Goal: Task Accomplishment & Management: Manage account settings

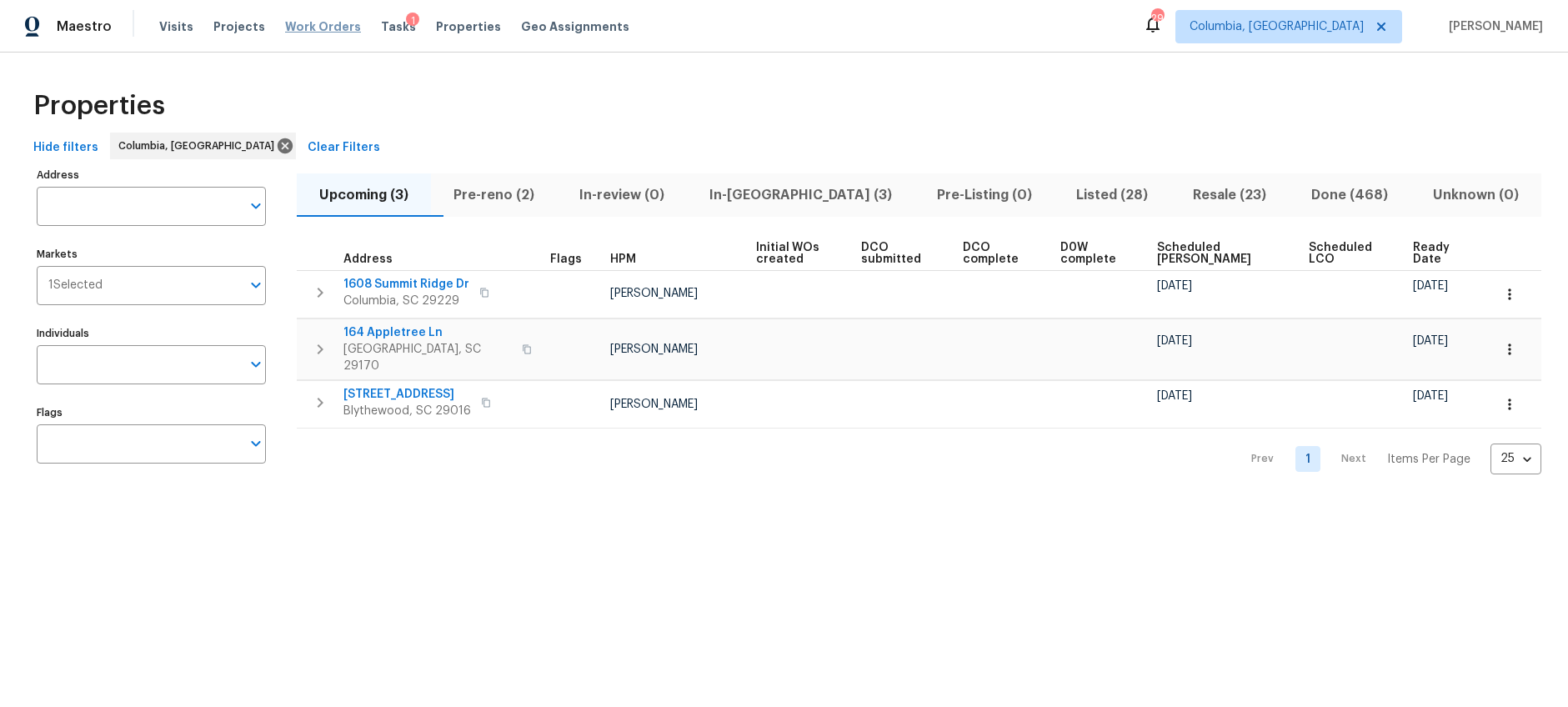
click at [313, 30] on span "Work Orders" at bounding box center [322, 27] width 76 height 17
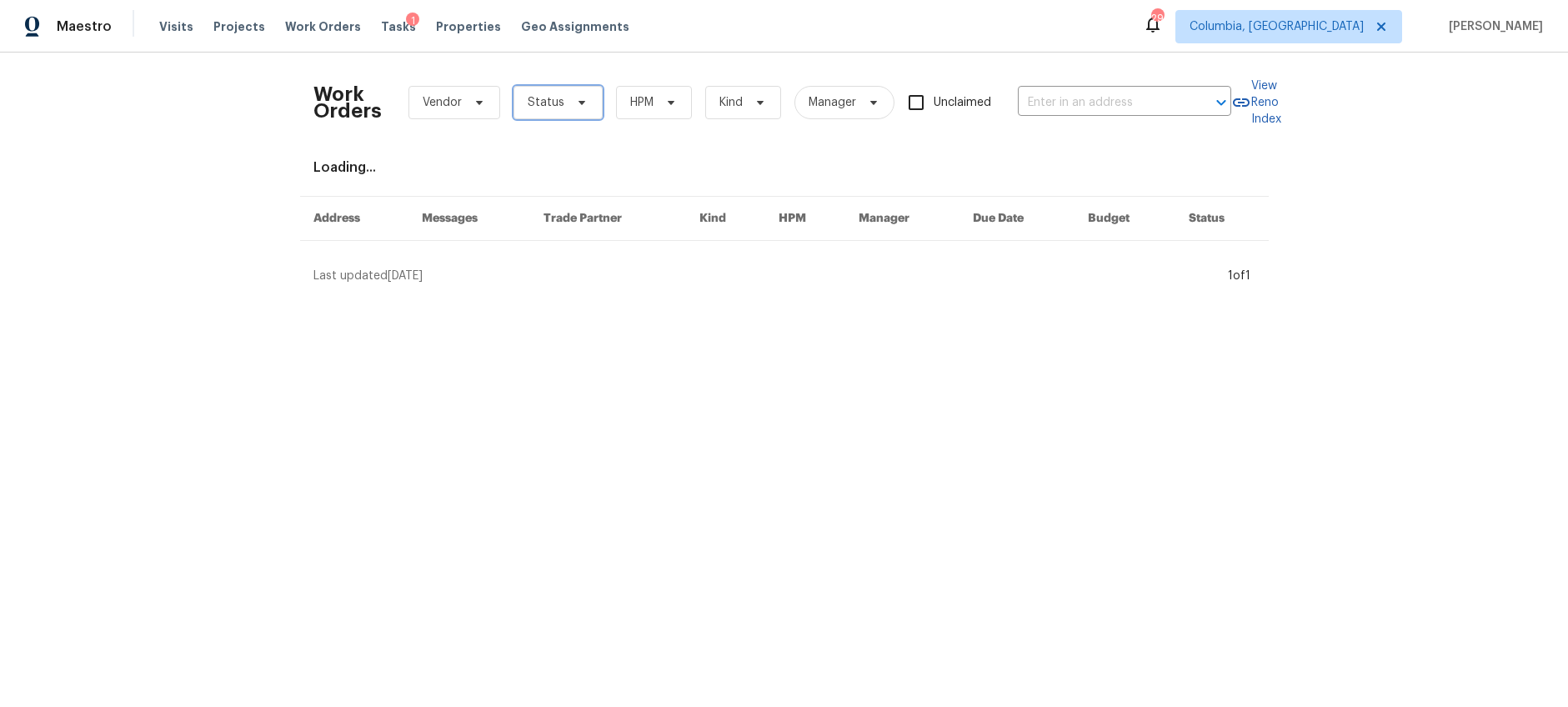
click at [553, 105] on span "Status" at bounding box center [545, 102] width 37 height 17
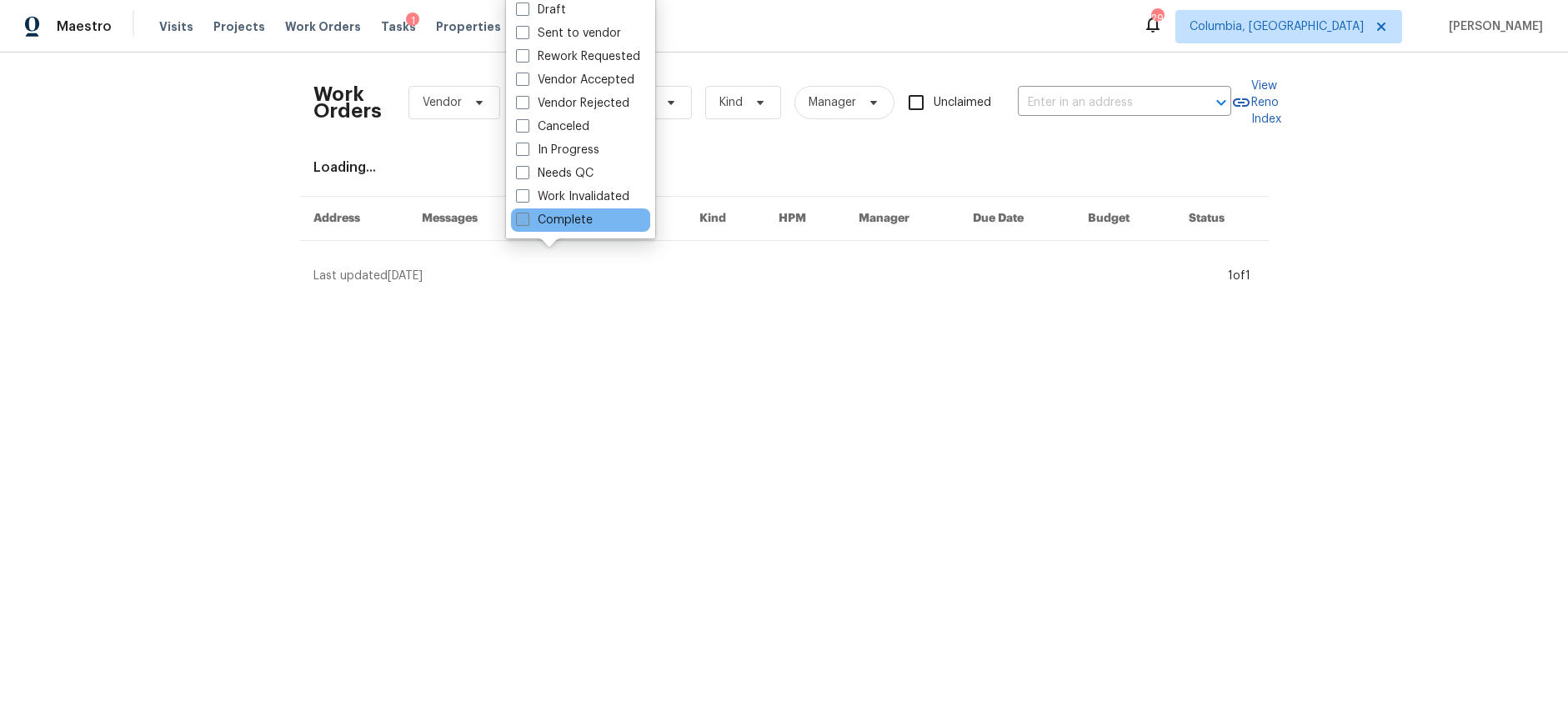
click at [587, 222] on label "Complete" at bounding box center [555, 220] width 77 height 17
click at [526, 222] on input "Complete" at bounding box center [522, 217] width 11 height 11
checkbox input "true"
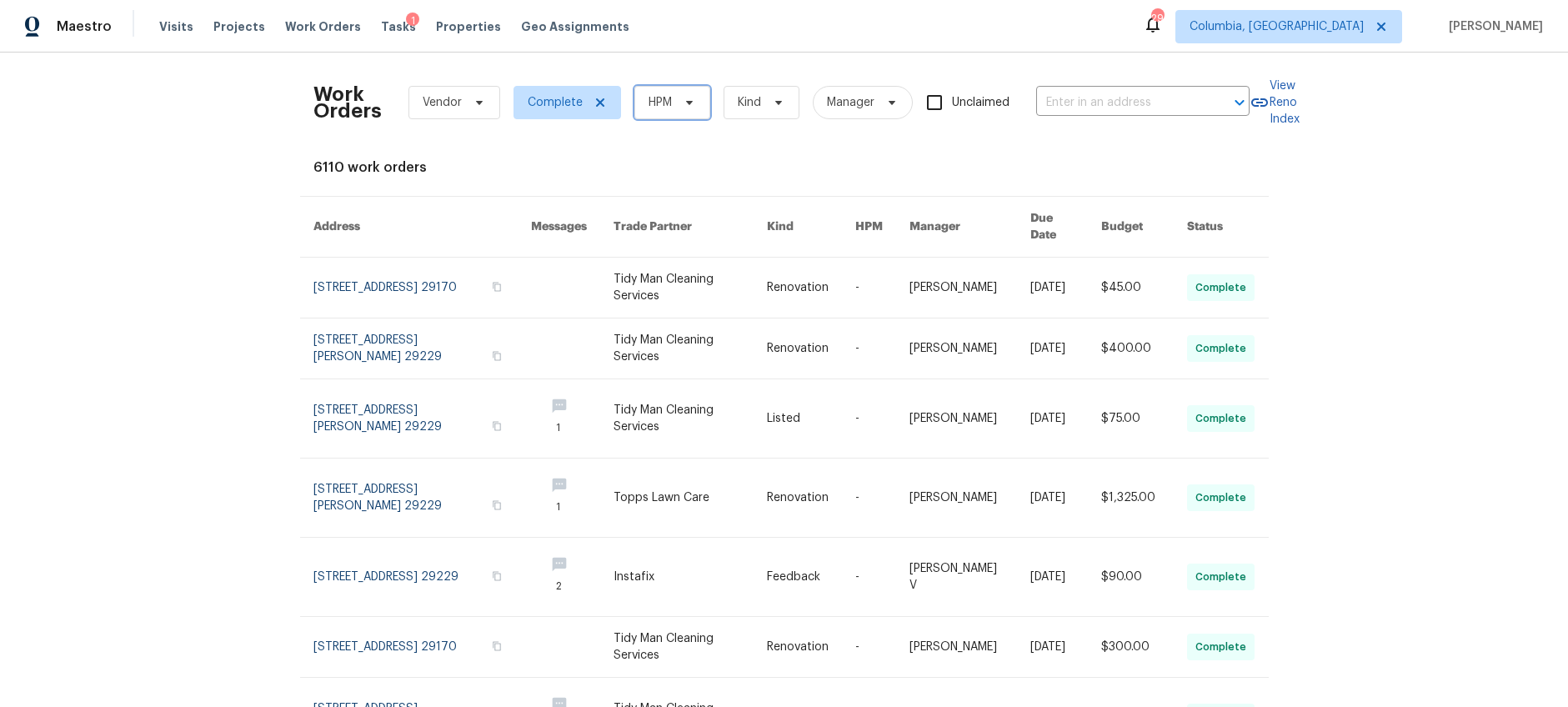
click at [665, 98] on span "HPM" at bounding box center [660, 102] width 24 height 17
click at [475, 100] on icon at bounding box center [479, 102] width 13 height 13
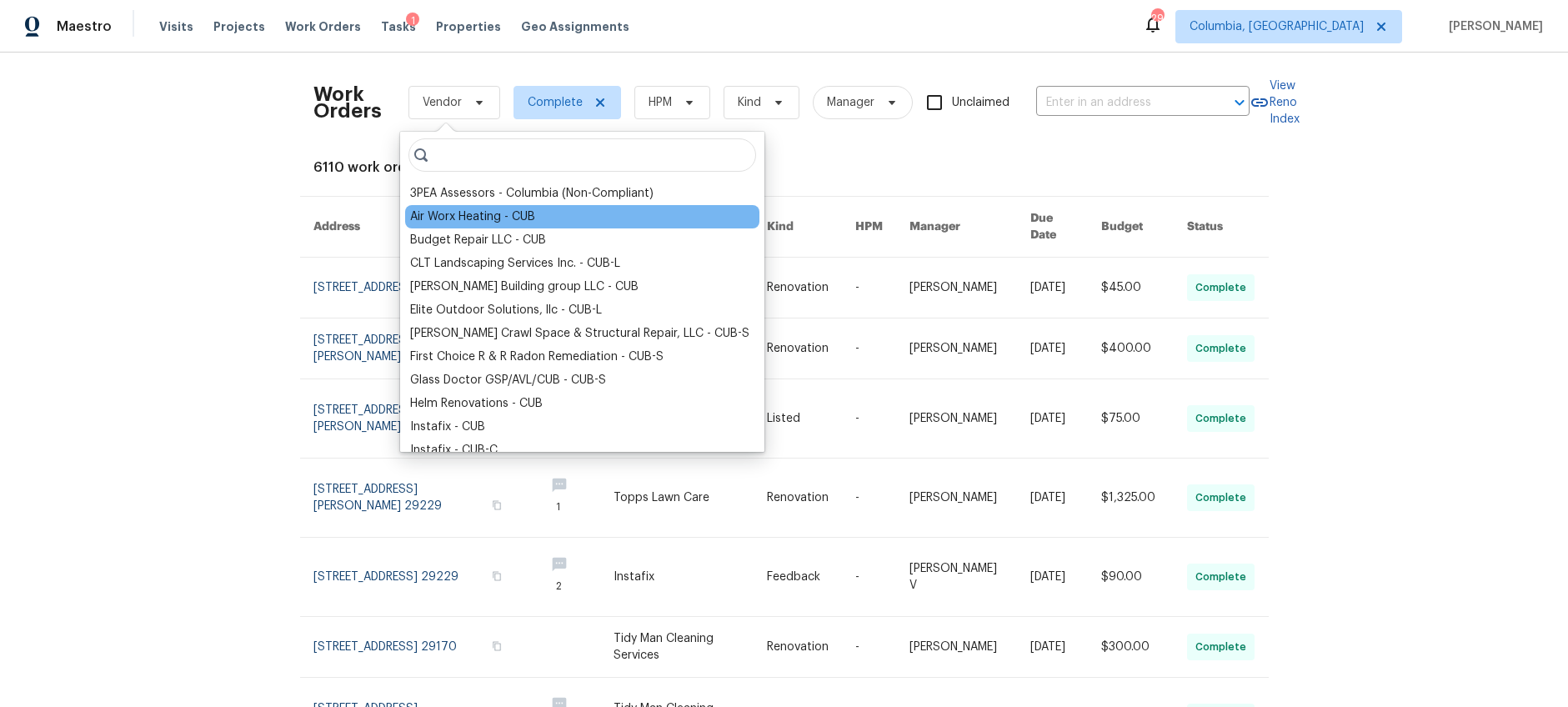
click at [489, 215] on div "Air Worx Heating - CUB" at bounding box center [472, 217] width 125 height 17
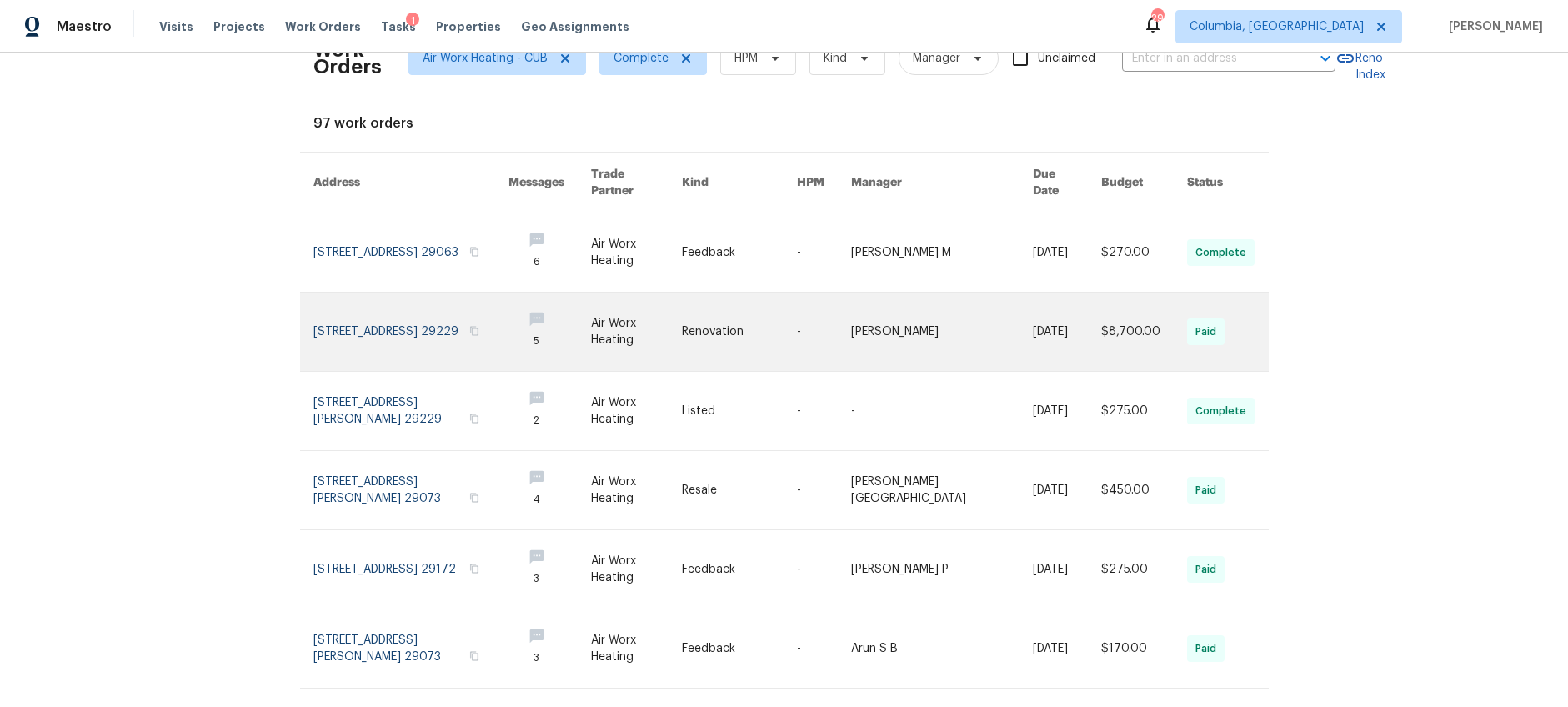
scroll to position [100, 0]
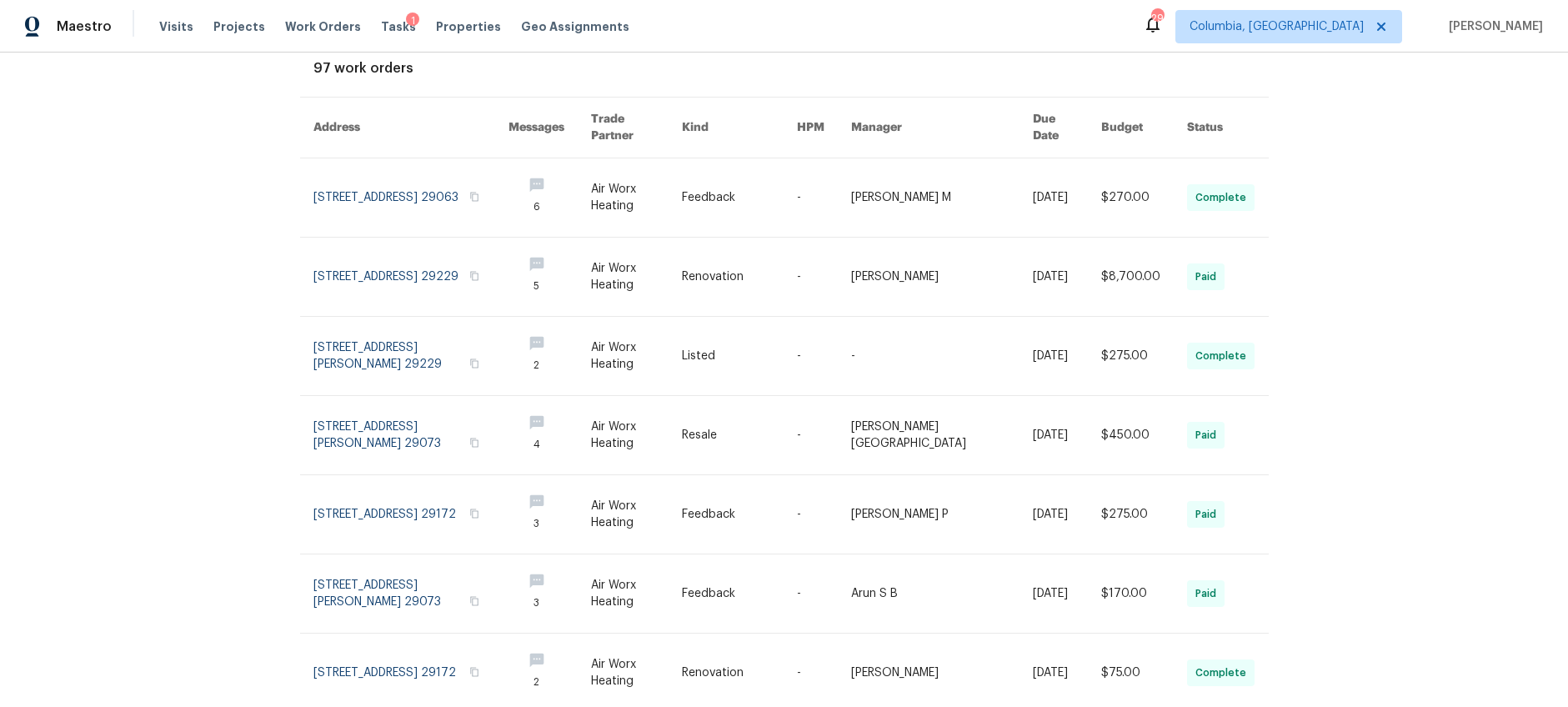
drag, startPoint x: 616, startPoint y: 375, endPoint x: 485, endPoint y: 15, distance: 383.1
click at [0, 0] on div "Maestro Visits Projects Work Orders Tasks 1 Properties Geo Assignments 29 Colum…" at bounding box center [784, 354] width 1568 height 707
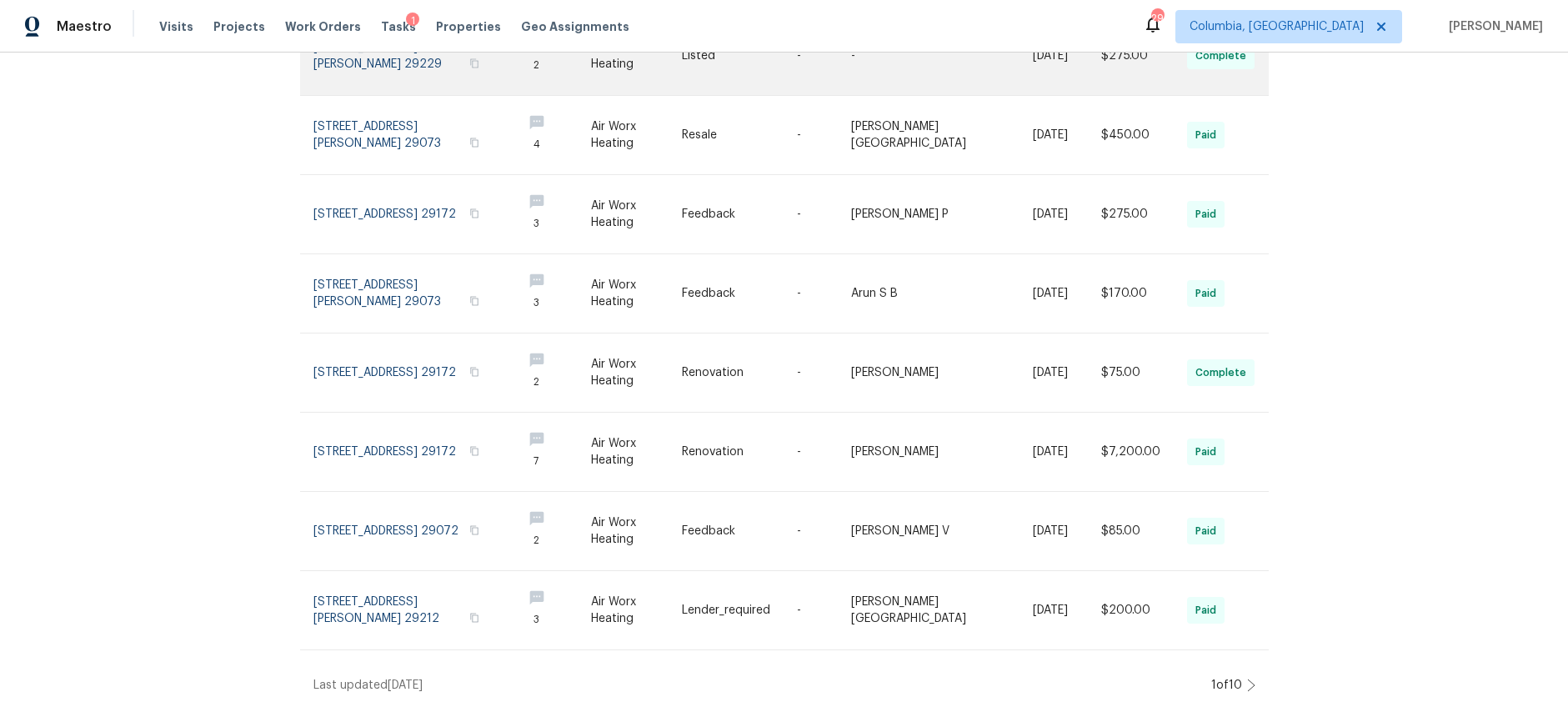
scroll to position [135, 0]
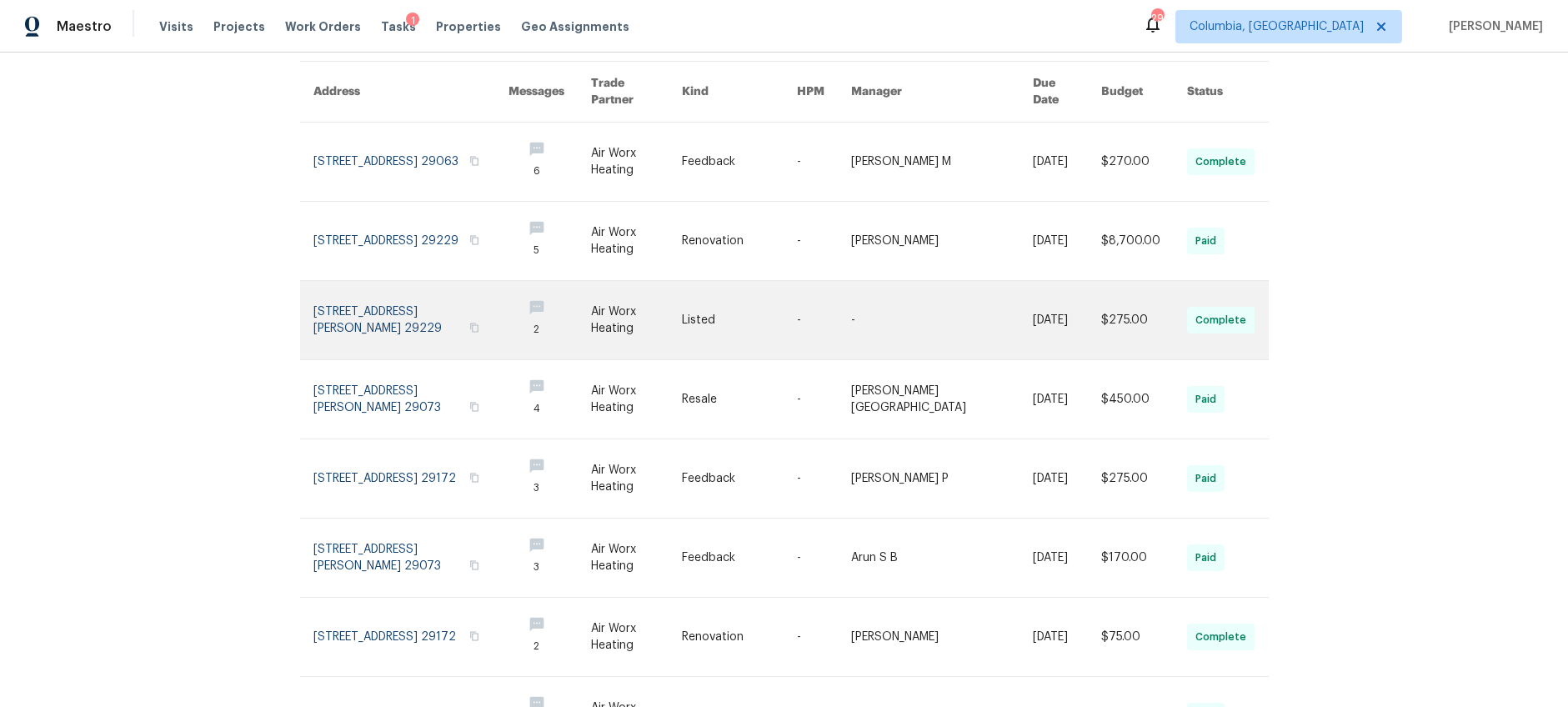
click at [992, 306] on link at bounding box center [941, 320] width 180 height 78
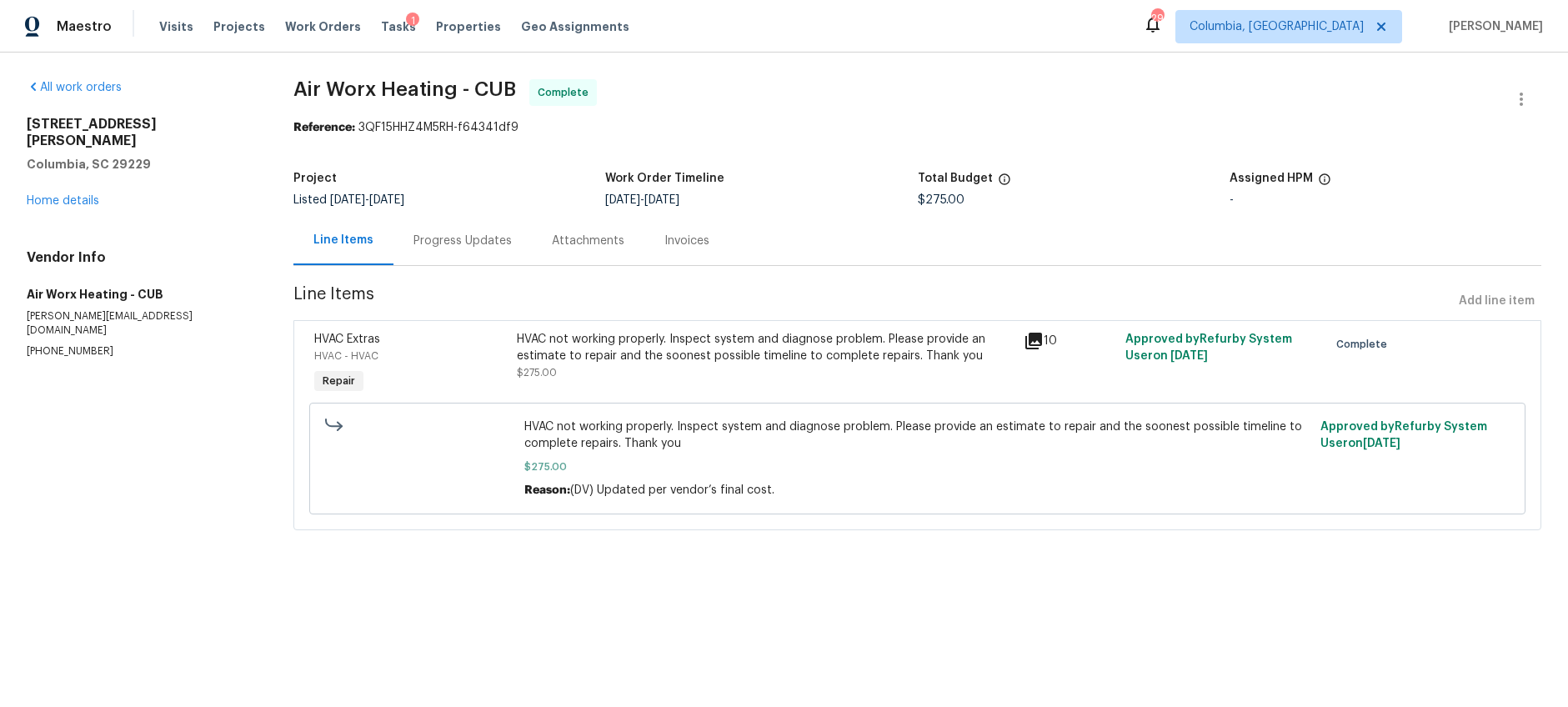
click at [474, 232] on div "Progress Updates" at bounding box center [463, 241] width 99 height 17
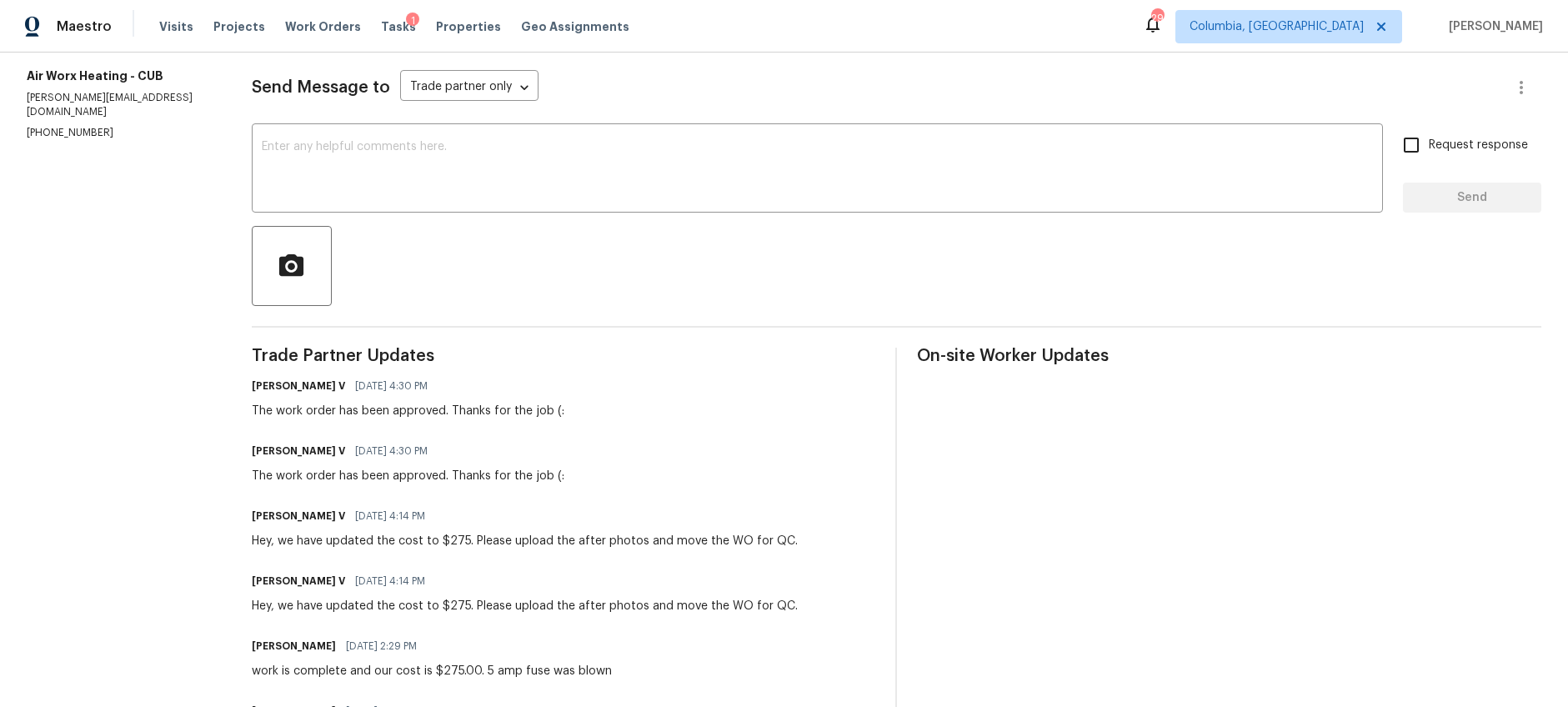
scroll to position [88, 0]
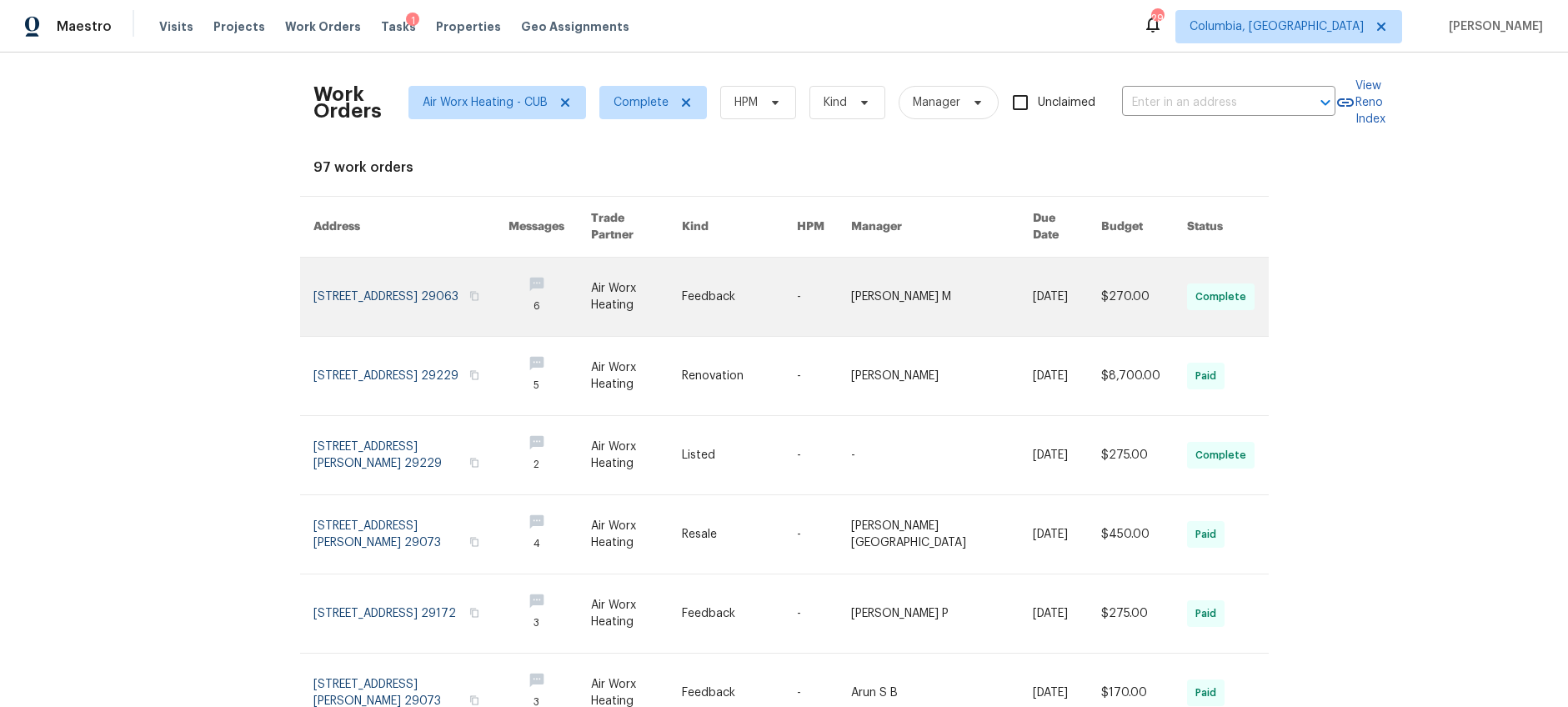
click at [447, 299] on link at bounding box center [411, 296] width 196 height 78
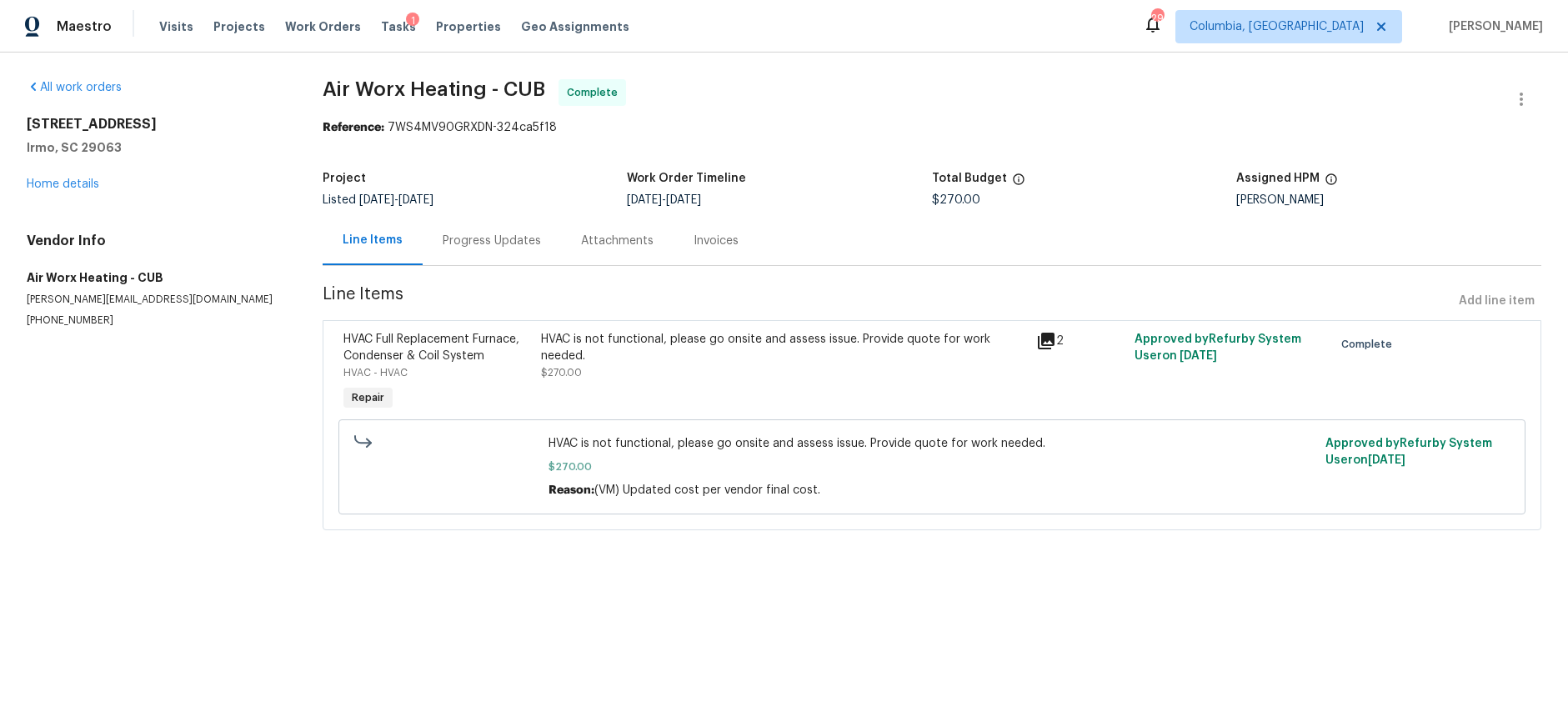
click at [463, 253] on div "Progress Updates" at bounding box center [492, 241] width 138 height 49
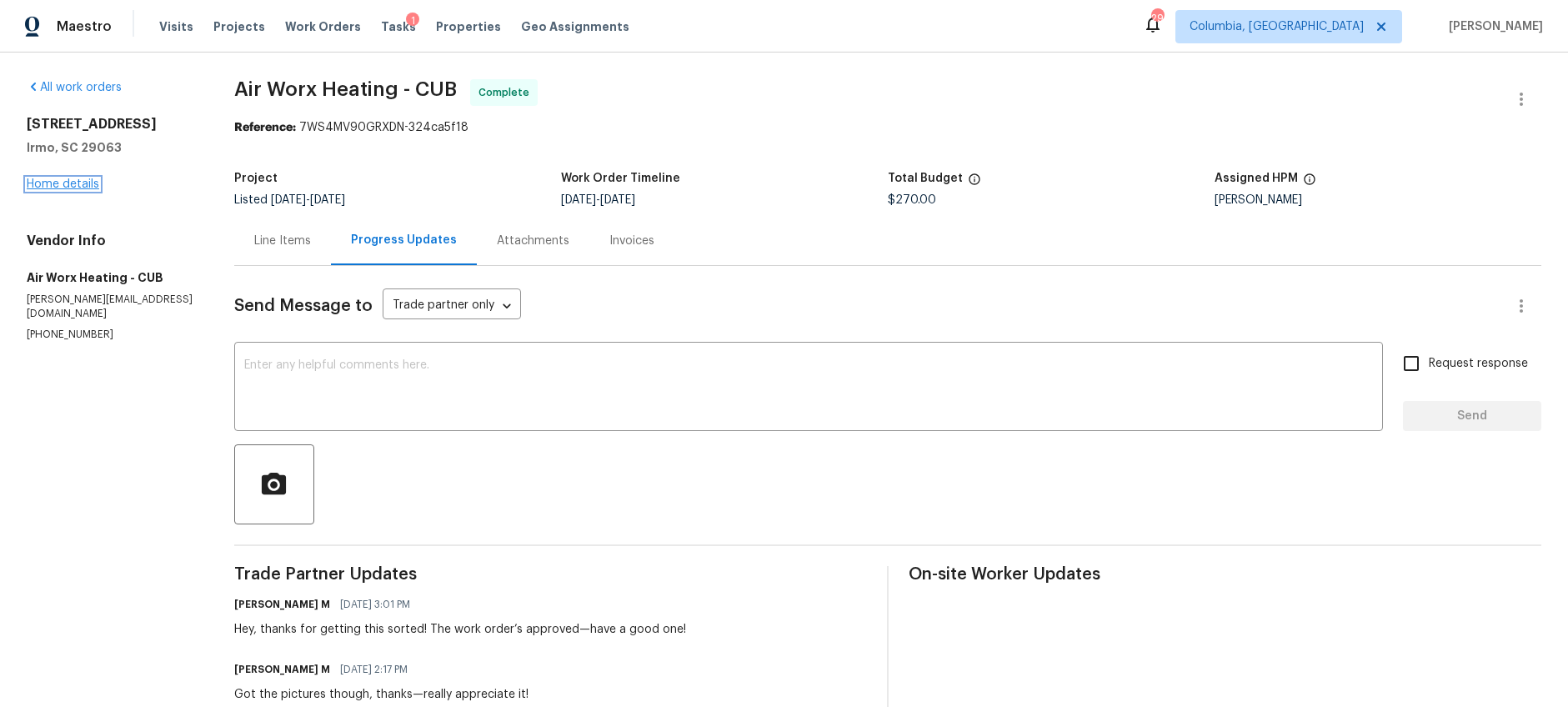
click at [56, 185] on link "Home details" at bounding box center [62, 184] width 72 height 11
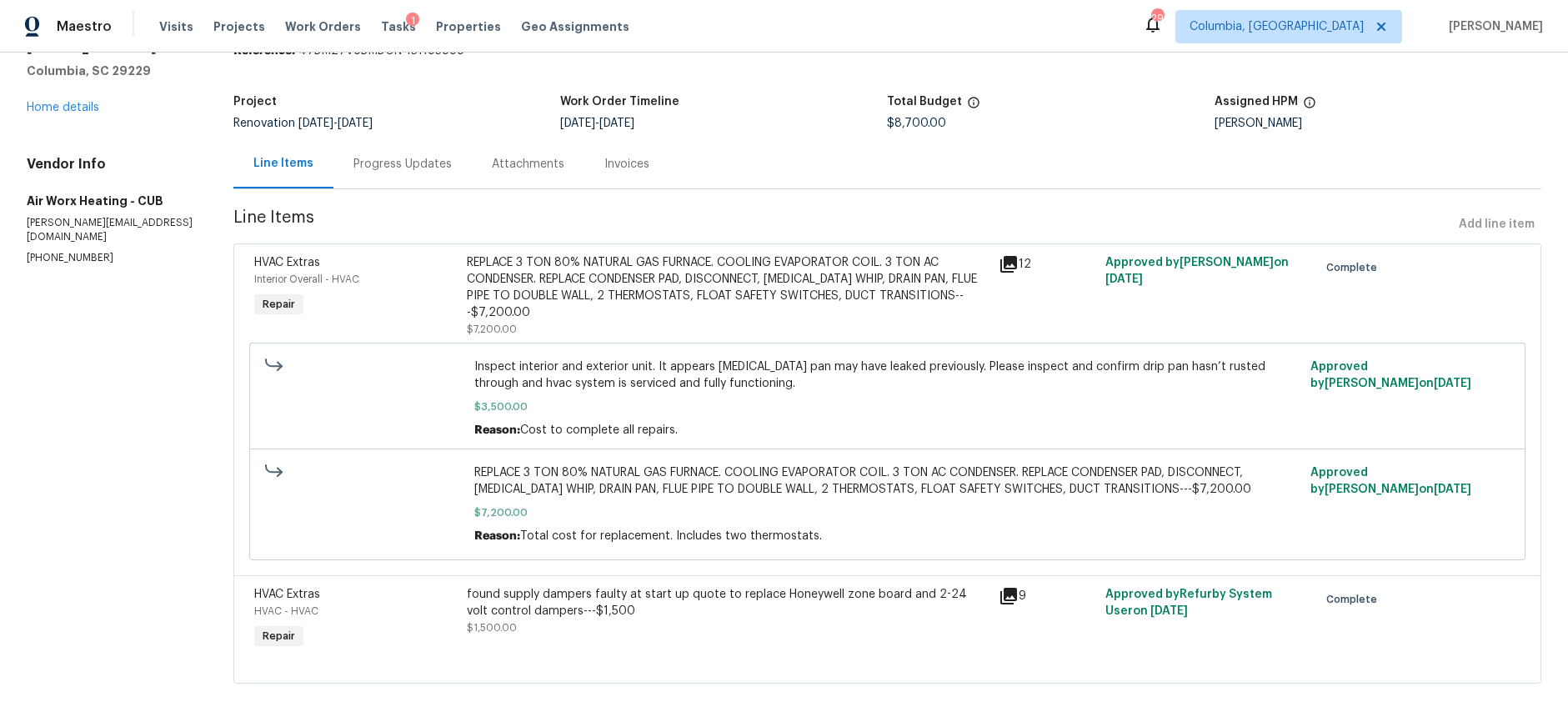
scroll to position [115, 0]
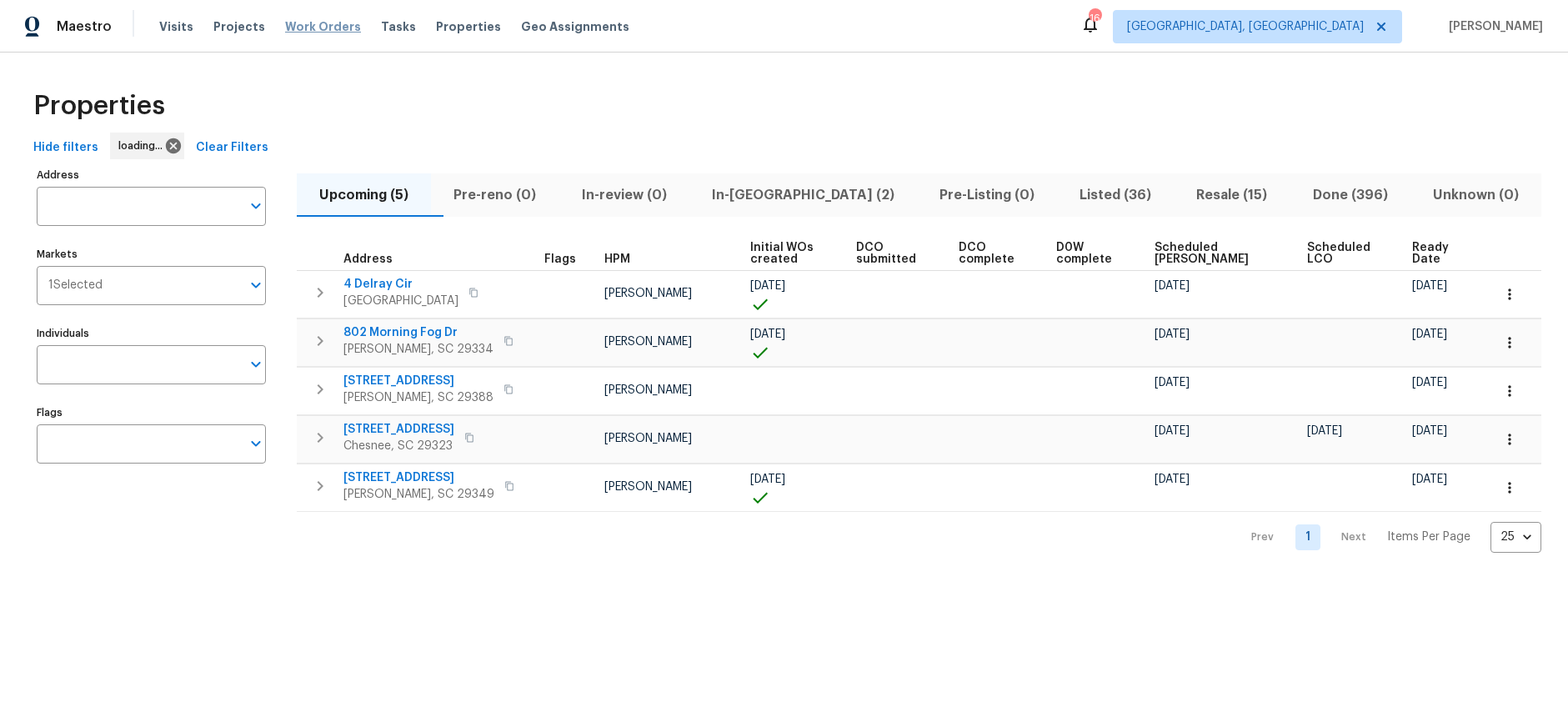
click at [327, 30] on span "Work Orders" at bounding box center [322, 27] width 76 height 17
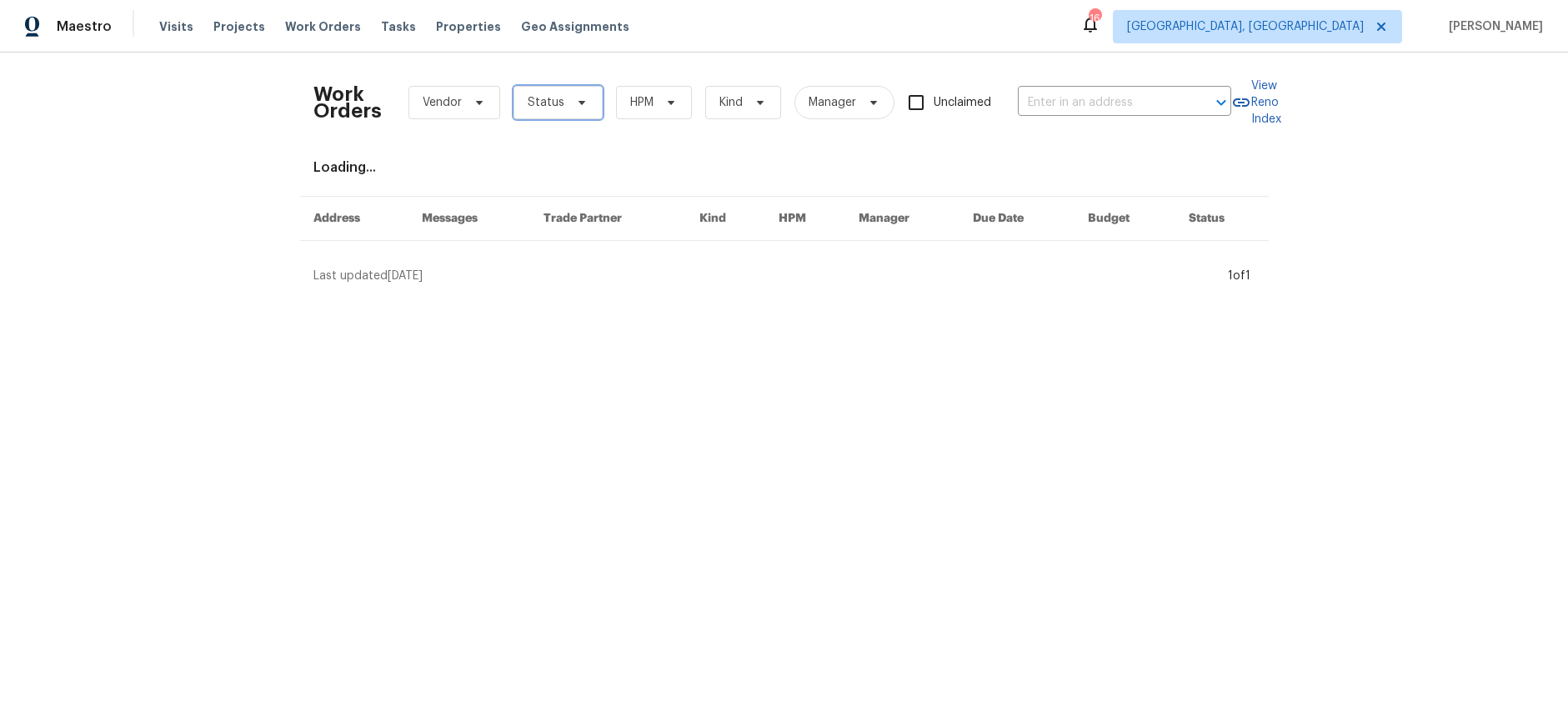
click at [538, 101] on span "Status" at bounding box center [545, 102] width 37 height 17
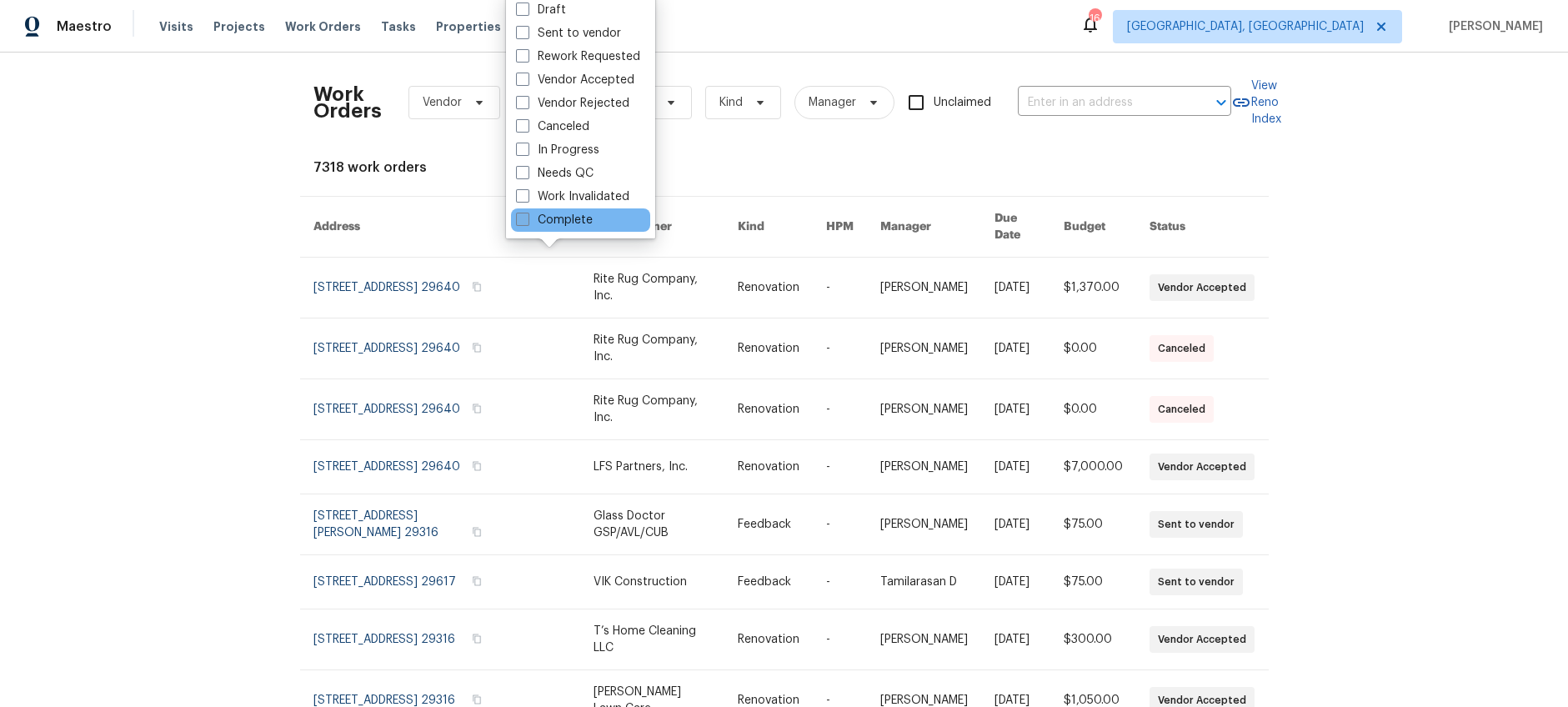
click at [562, 218] on label "Complete" at bounding box center [555, 220] width 77 height 17
click at [526, 218] on input "Complete" at bounding box center [522, 217] width 11 height 11
checkbox input "true"
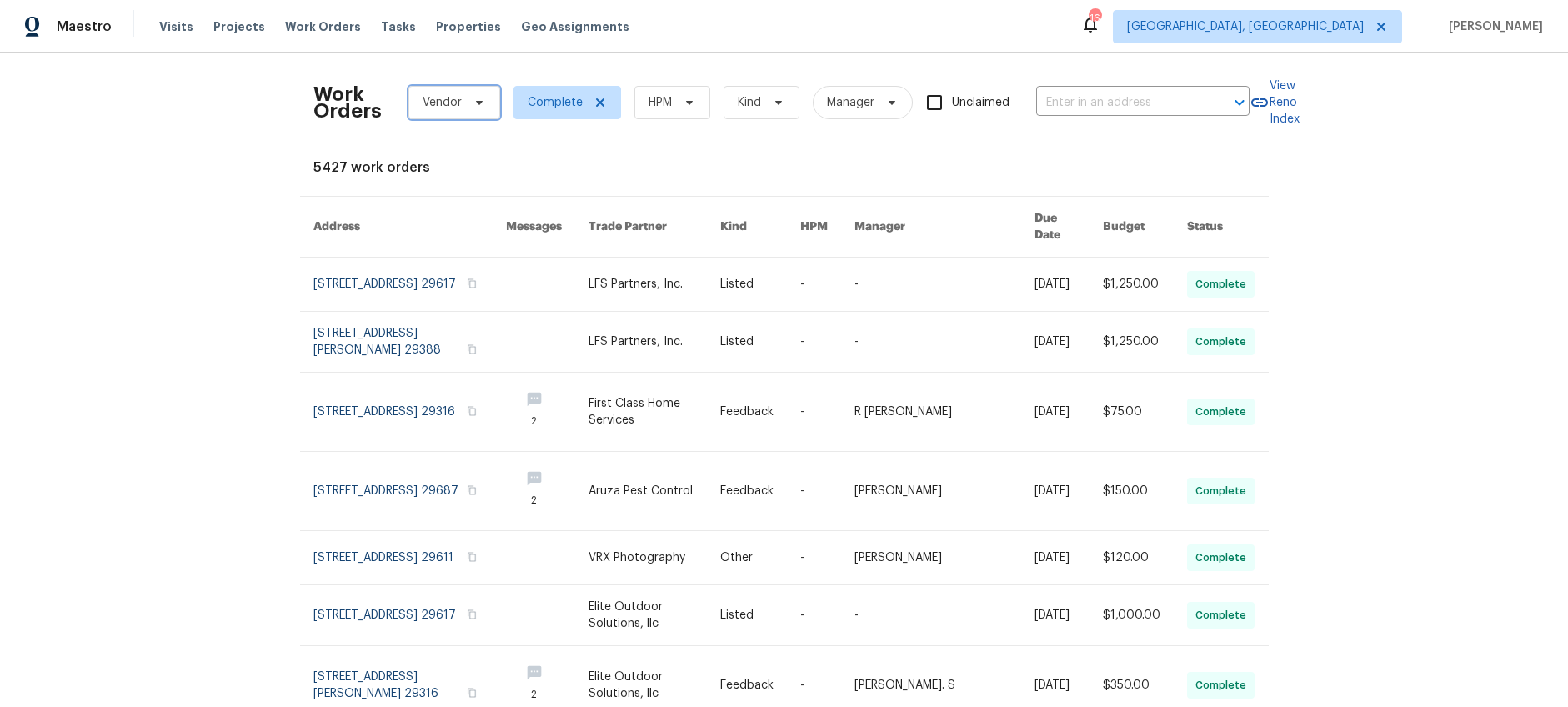
click at [474, 103] on icon at bounding box center [479, 102] width 13 height 13
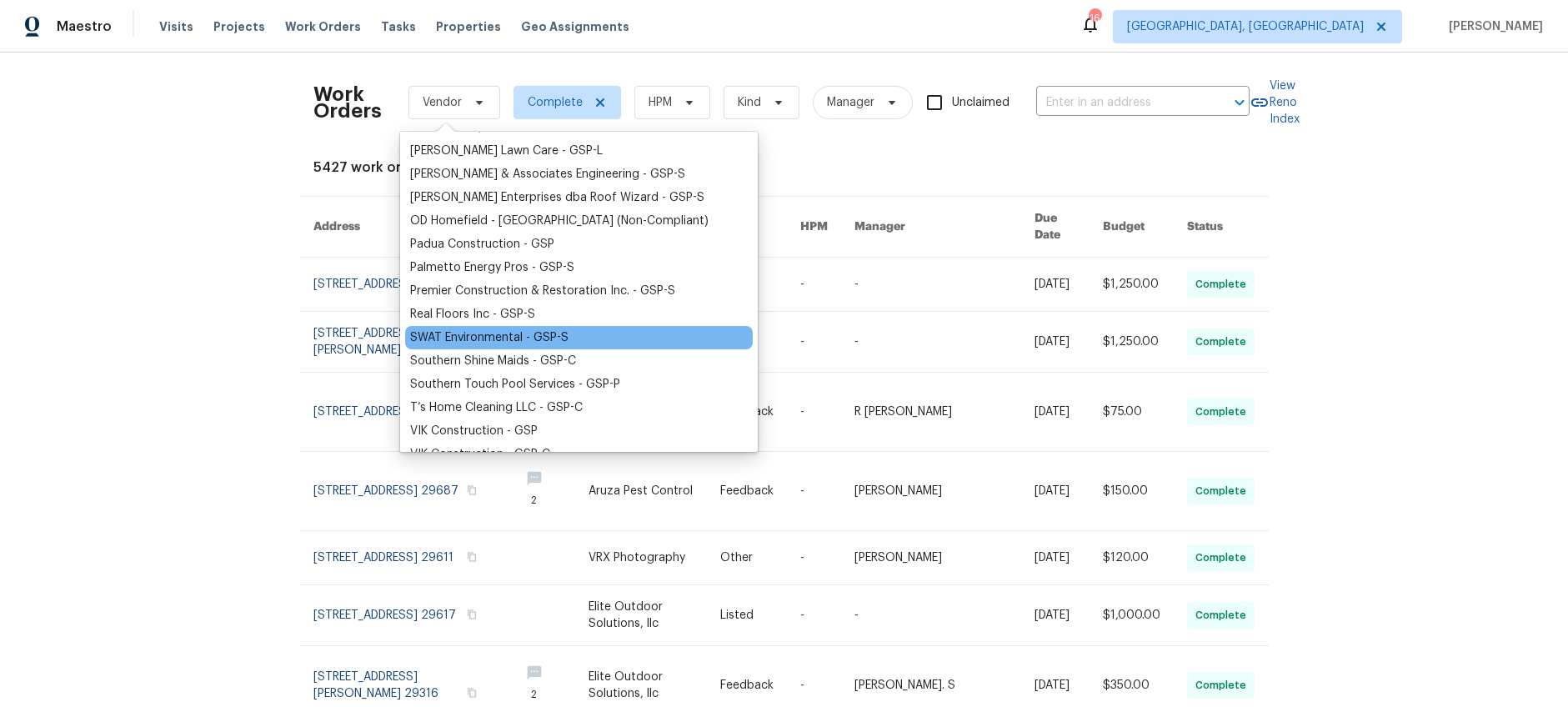
scroll to position [321, 0]
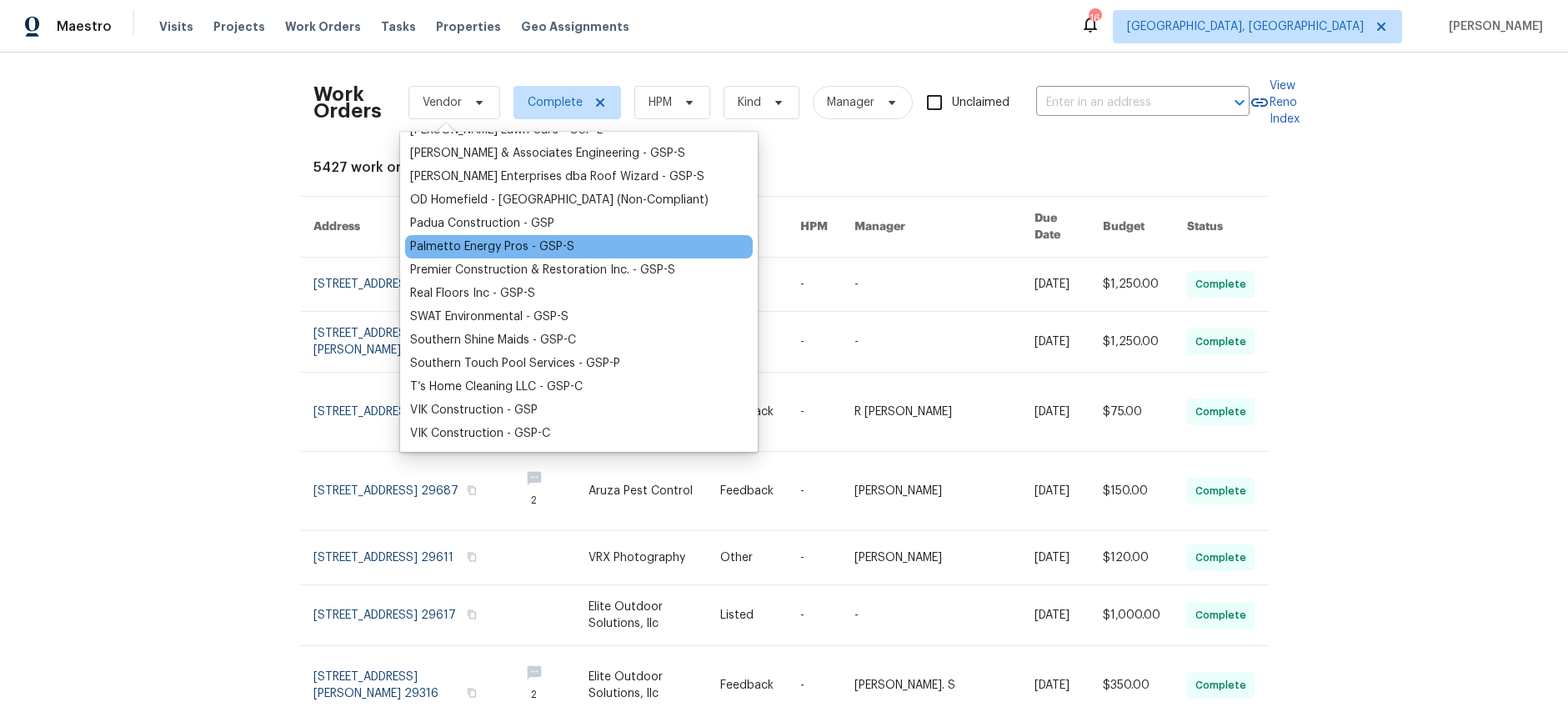
click at [526, 247] on div "Palmetto Energy Pros - GSP-S" at bounding box center [492, 247] width 165 height 17
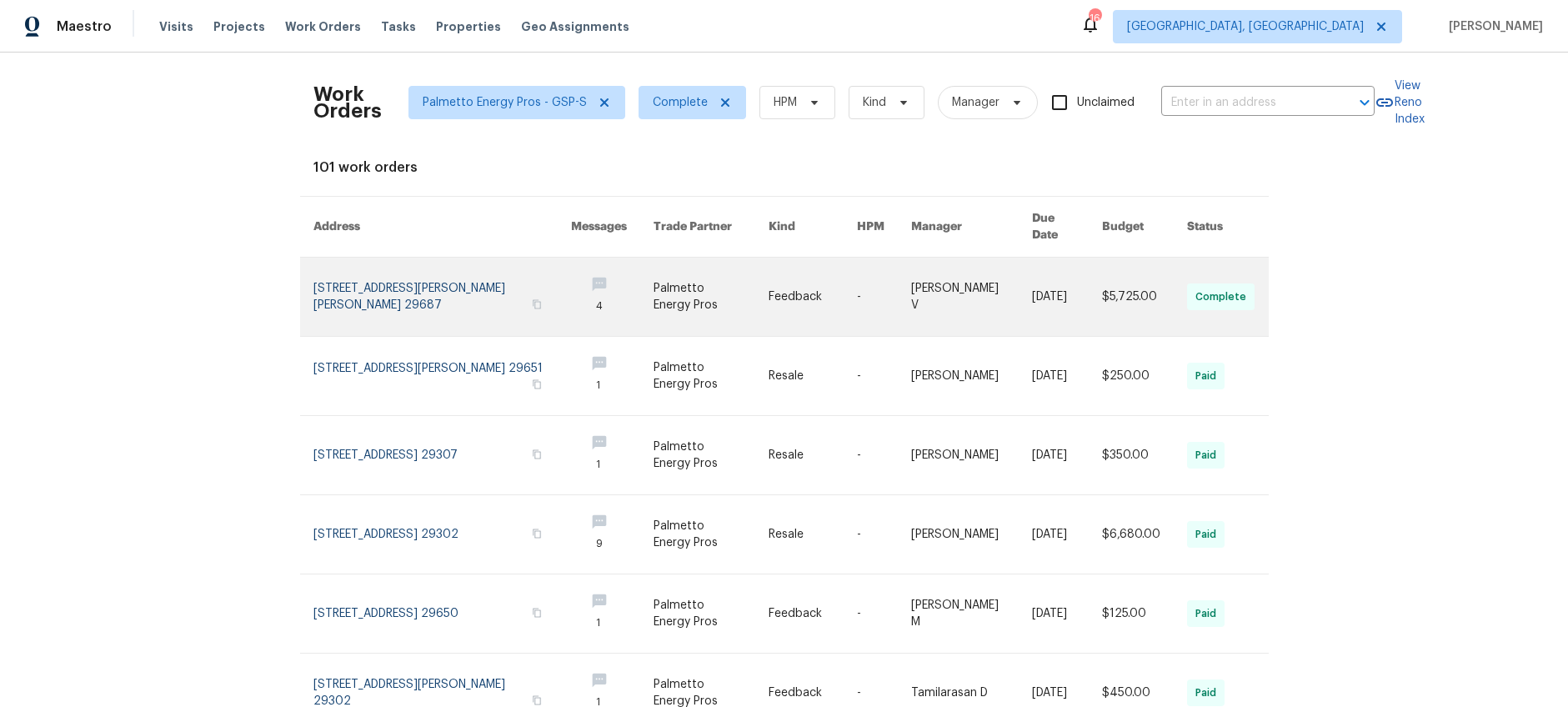
click at [727, 287] on link at bounding box center [711, 296] width 115 height 78
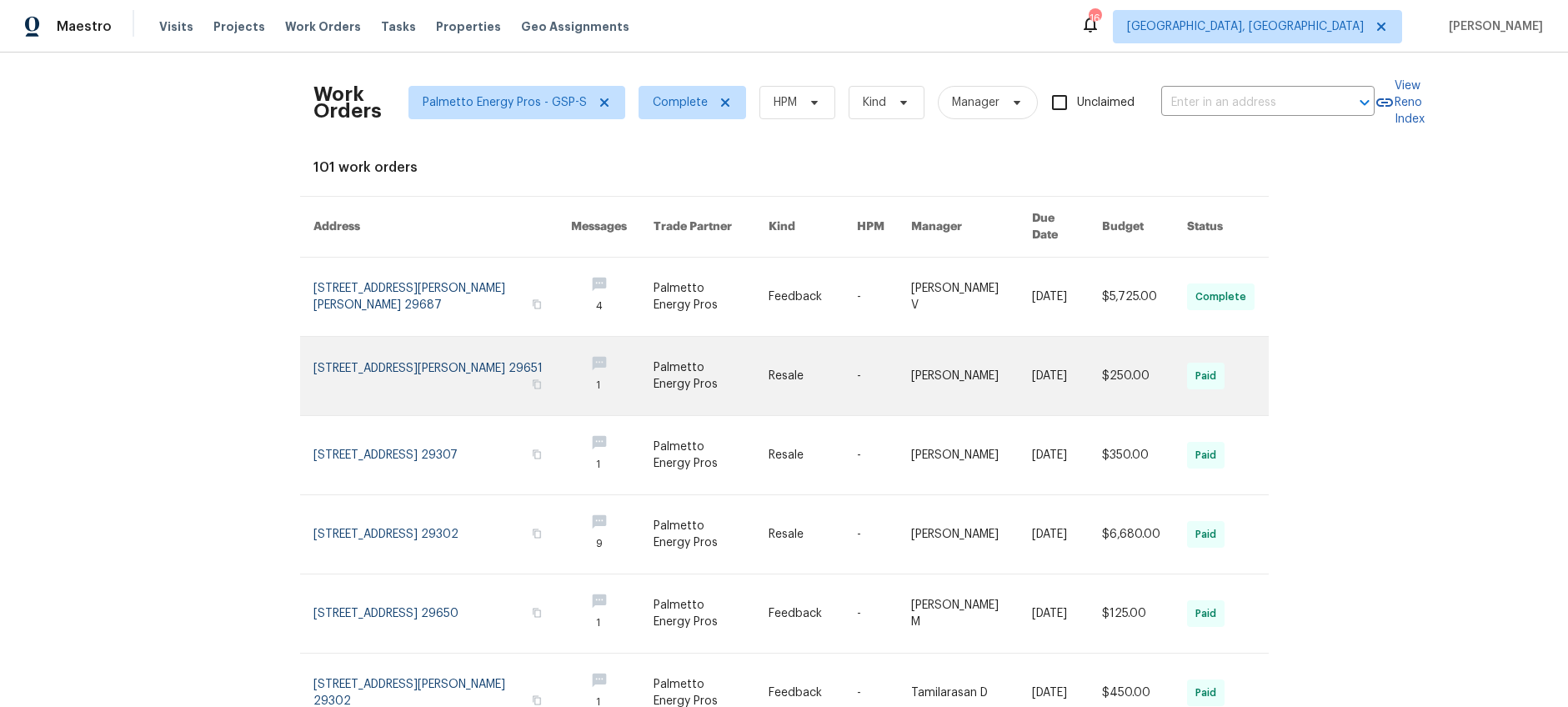
click at [734, 352] on link at bounding box center [711, 375] width 115 height 78
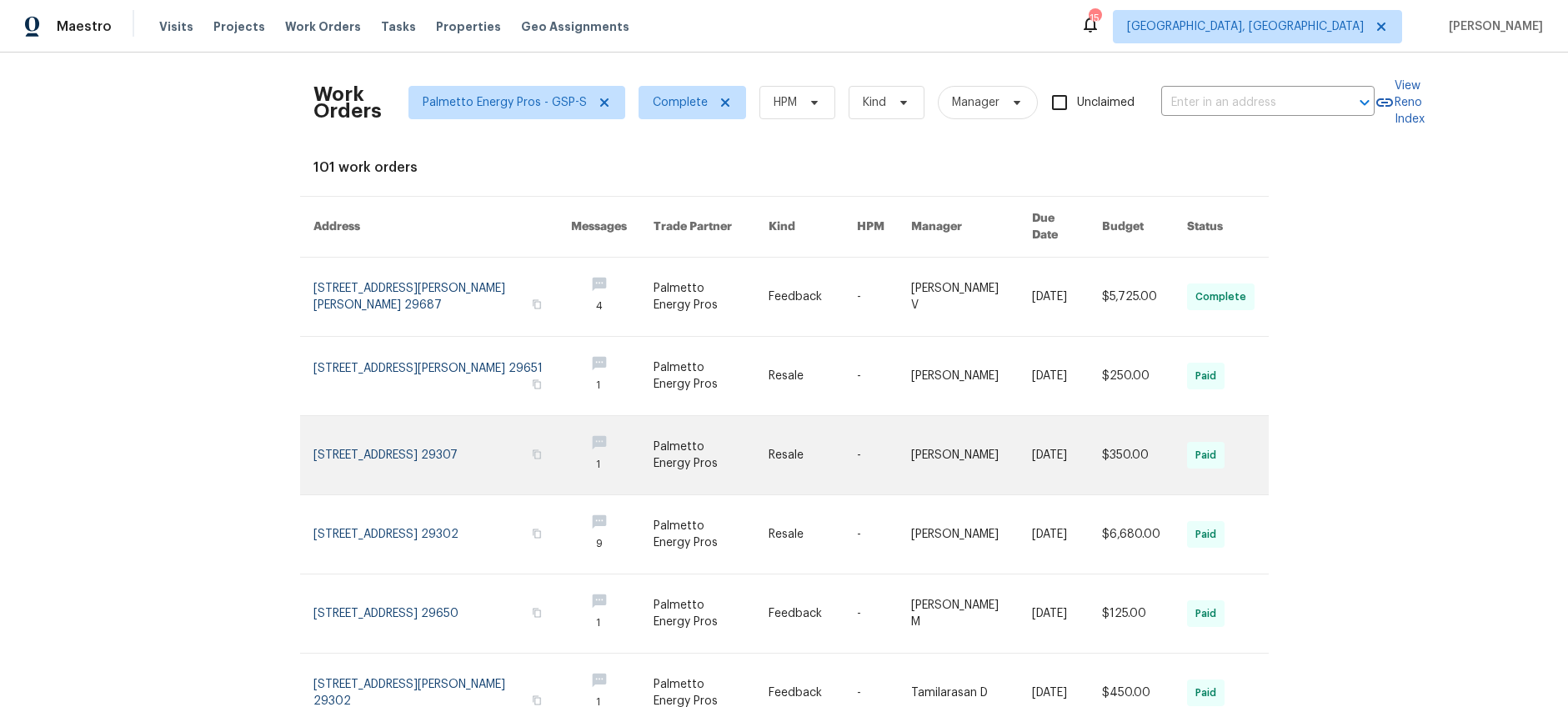
click at [737, 436] on link at bounding box center [711, 454] width 115 height 78
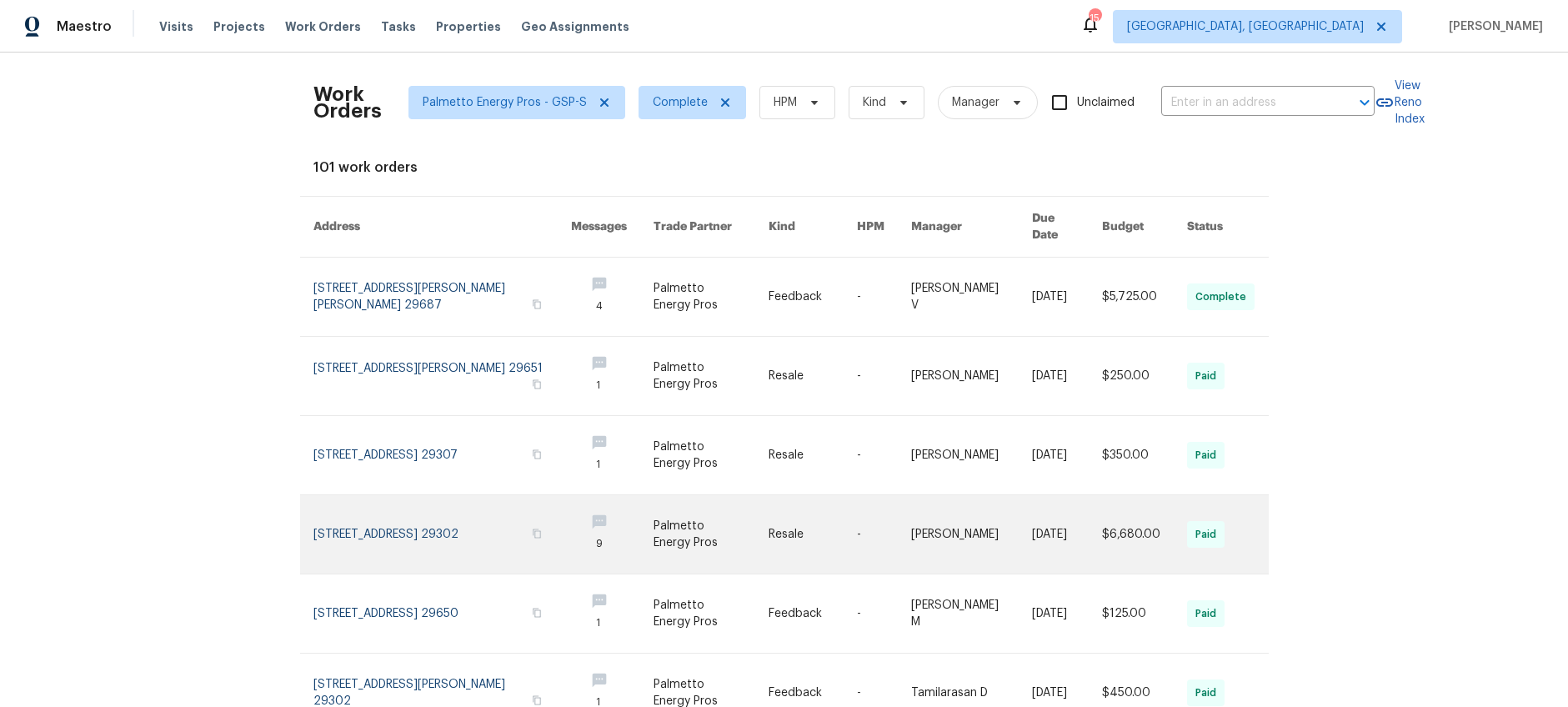
click at [732, 503] on link at bounding box center [711, 534] width 115 height 78
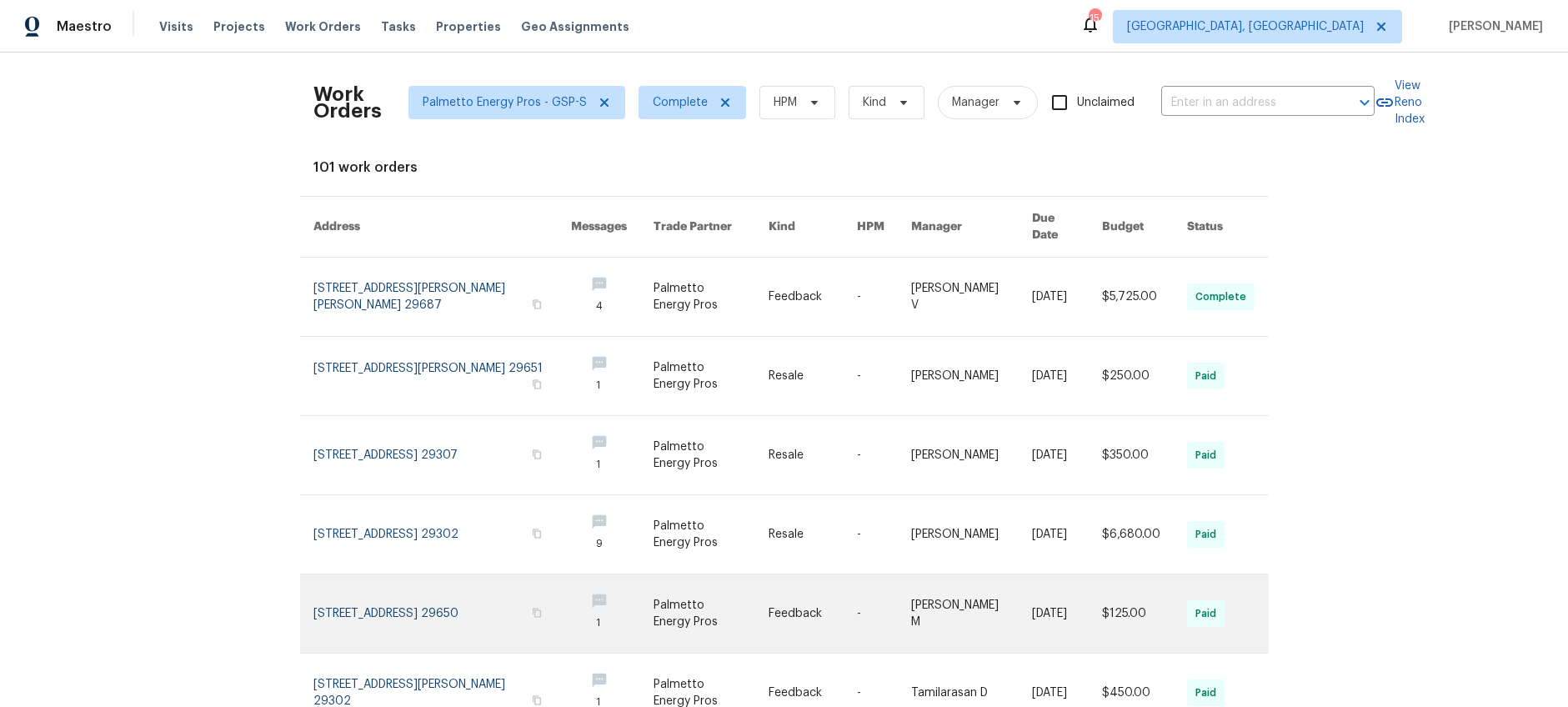
click at [721, 574] on link at bounding box center [711, 613] width 115 height 78
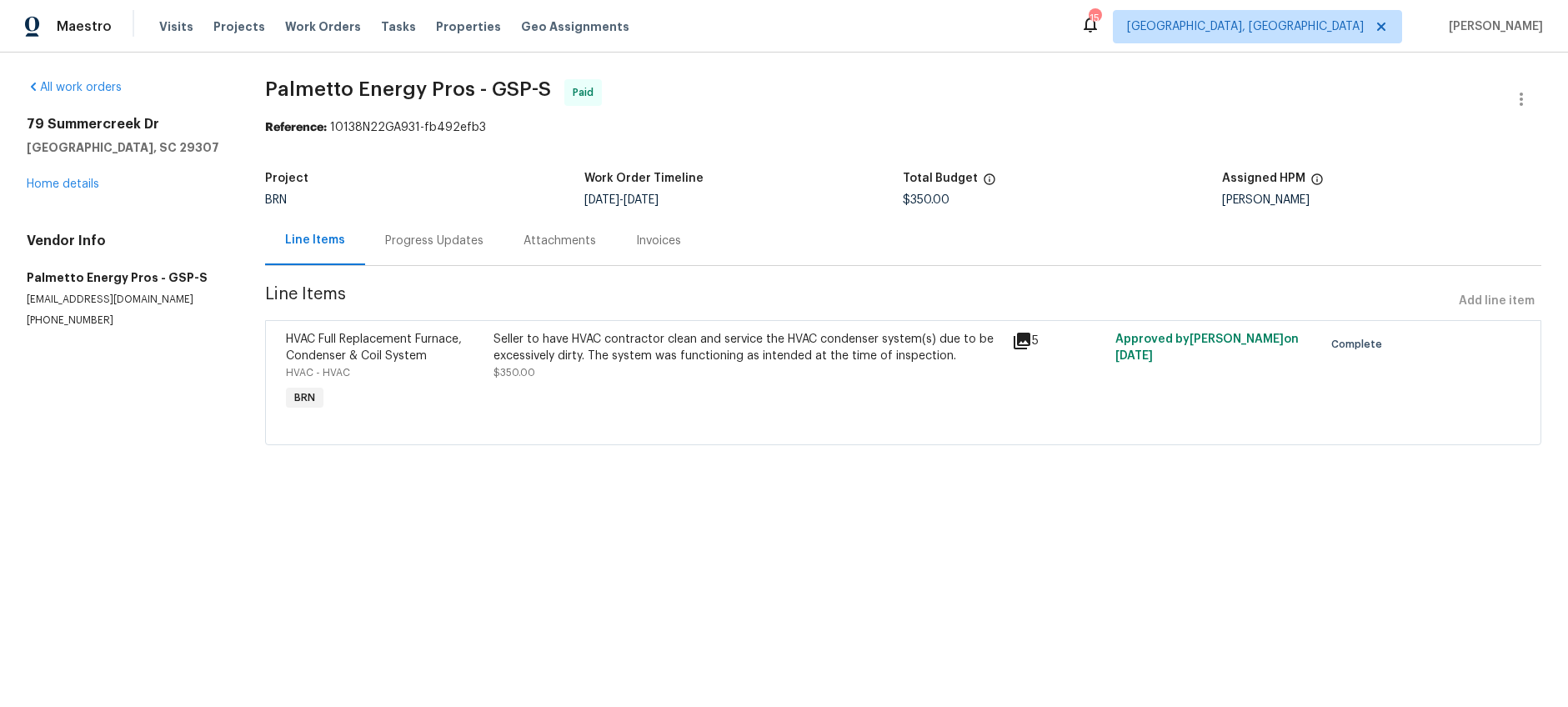
click at [411, 228] on div "Progress Updates" at bounding box center [433, 241] width 138 height 49
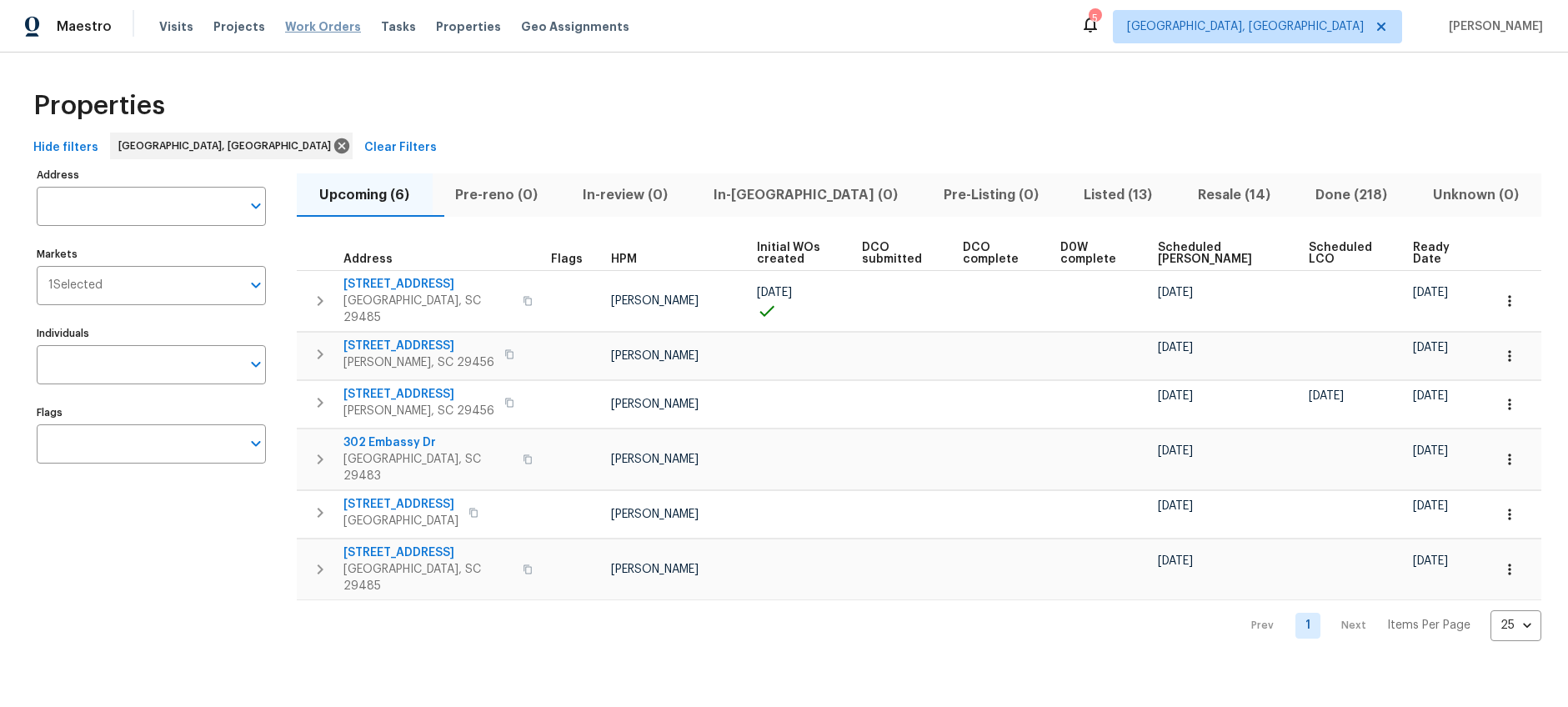
click at [306, 31] on span "Work Orders" at bounding box center [322, 27] width 76 height 17
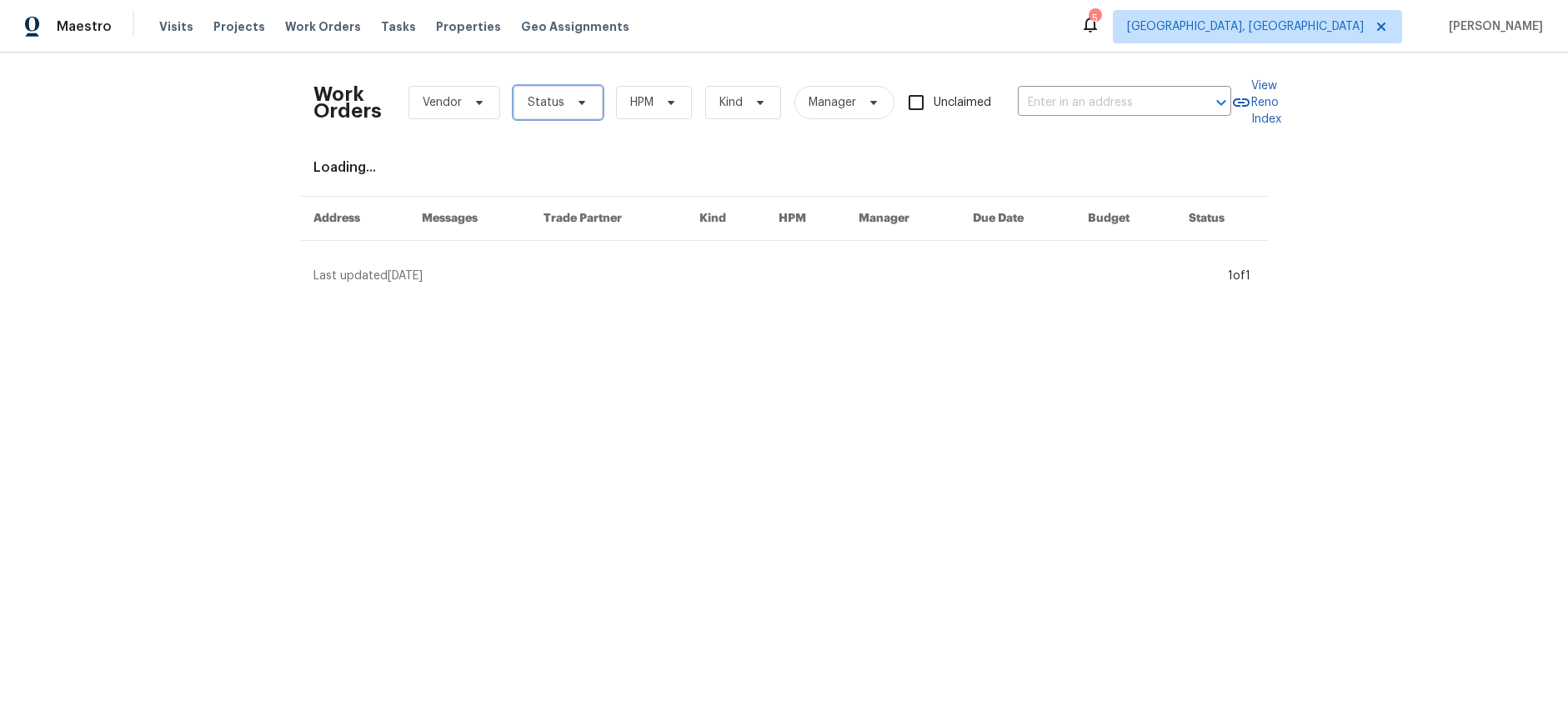
click at [557, 94] on span "Status" at bounding box center [557, 102] width 89 height 33
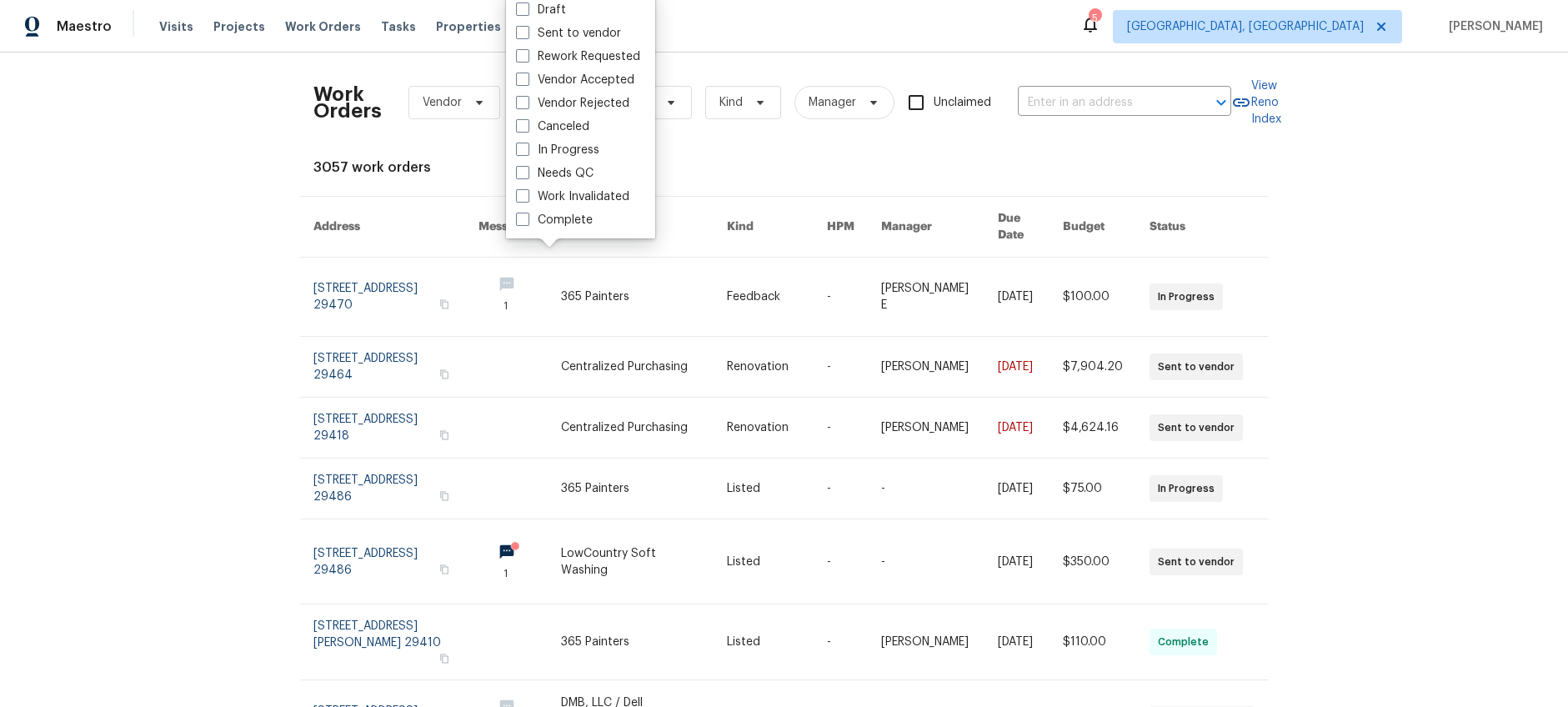
click at [568, 219] on label "Complete" at bounding box center [555, 220] width 77 height 17
click at [526, 219] on input "Complete" at bounding box center [522, 217] width 11 height 11
checkbox input "true"
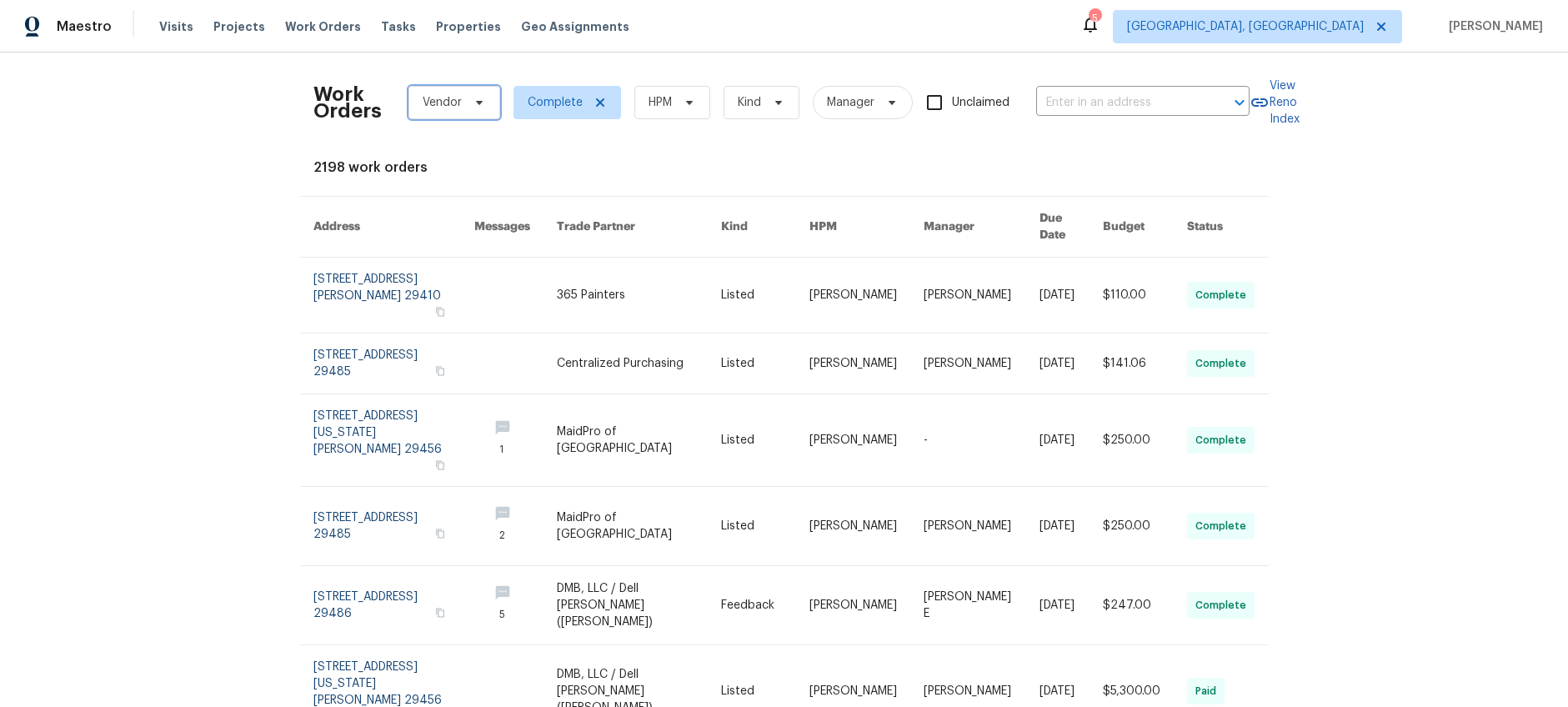
click at [423, 105] on span "Vendor" at bounding box center [443, 102] width 39 height 17
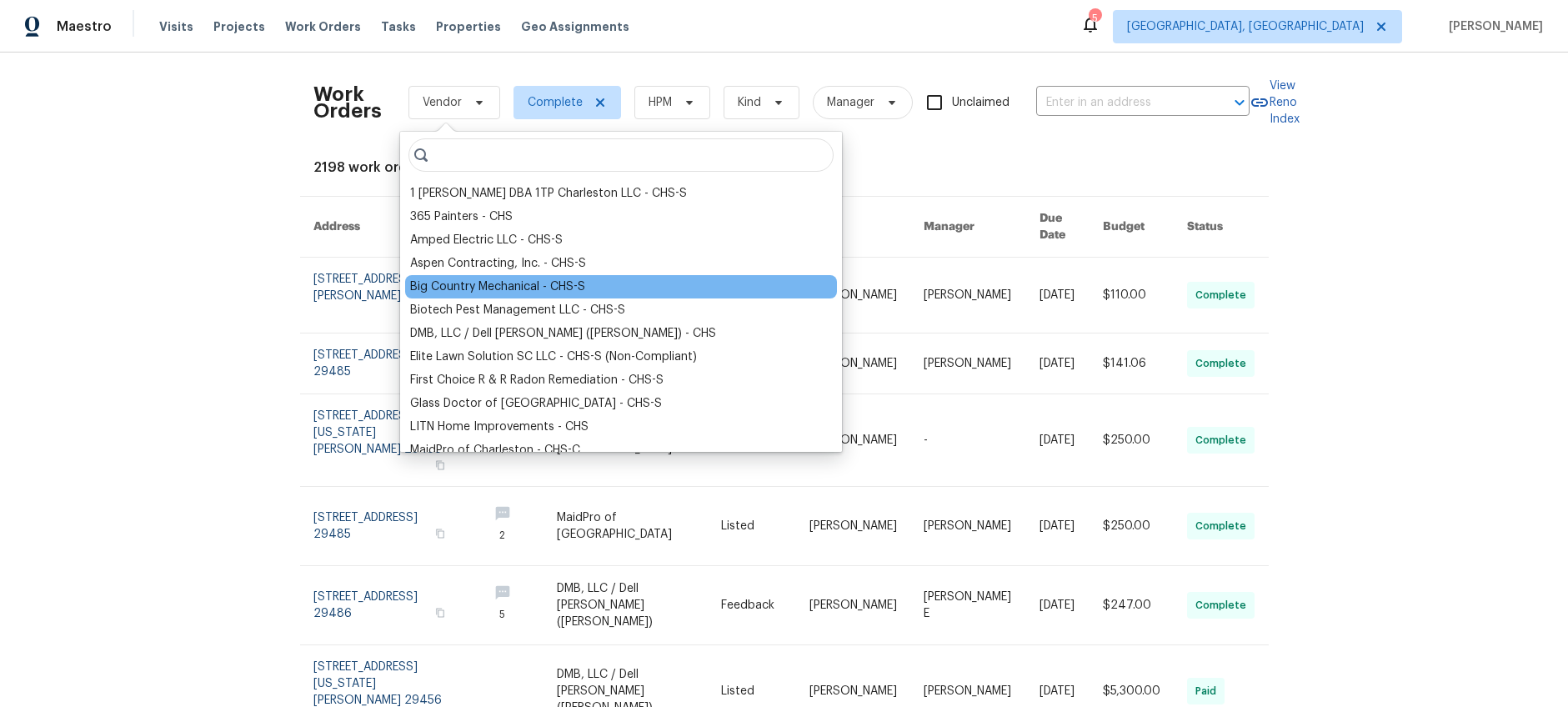
click at [450, 288] on div "Big Country Mechanical - CHS-S" at bounding box center [497, 287] width 175 height 17
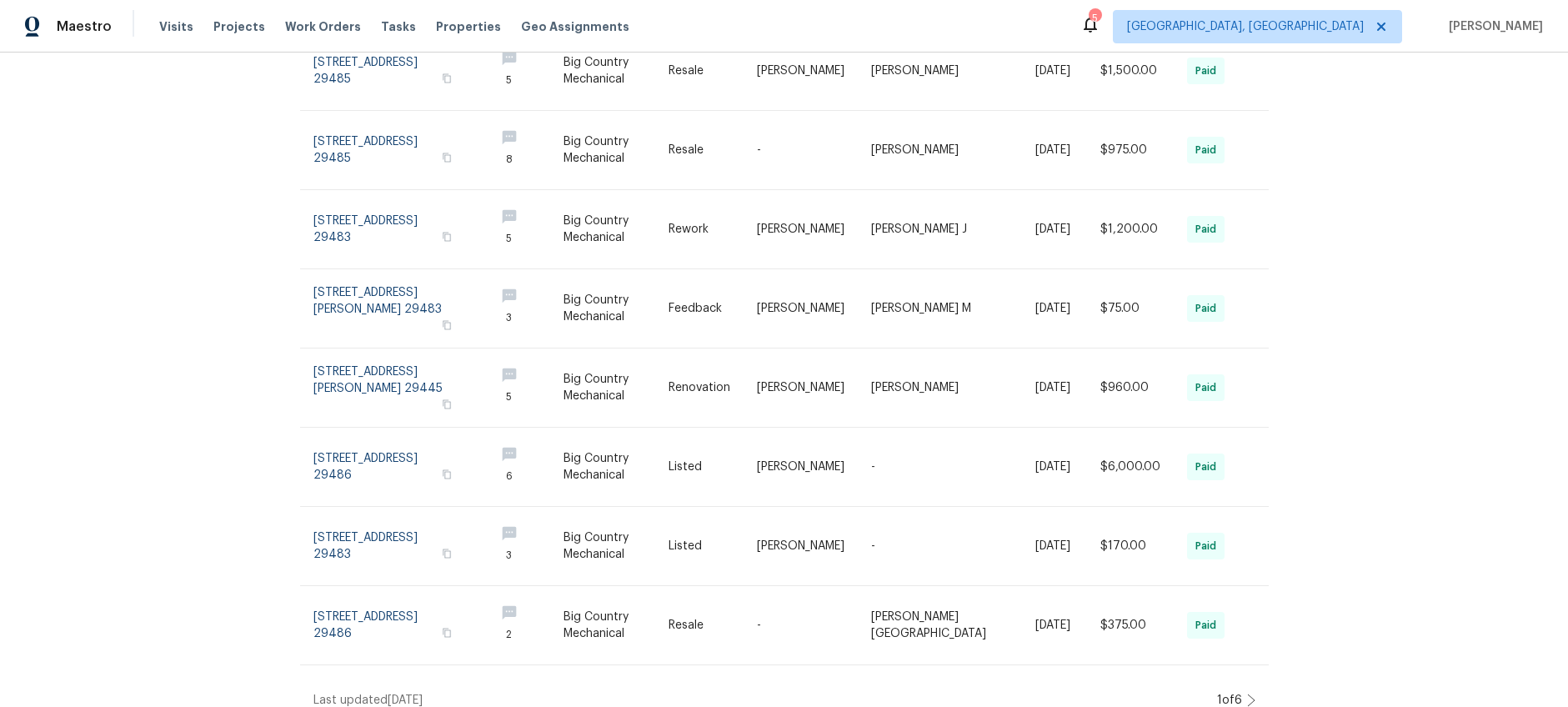
scroll to position [377, 0]
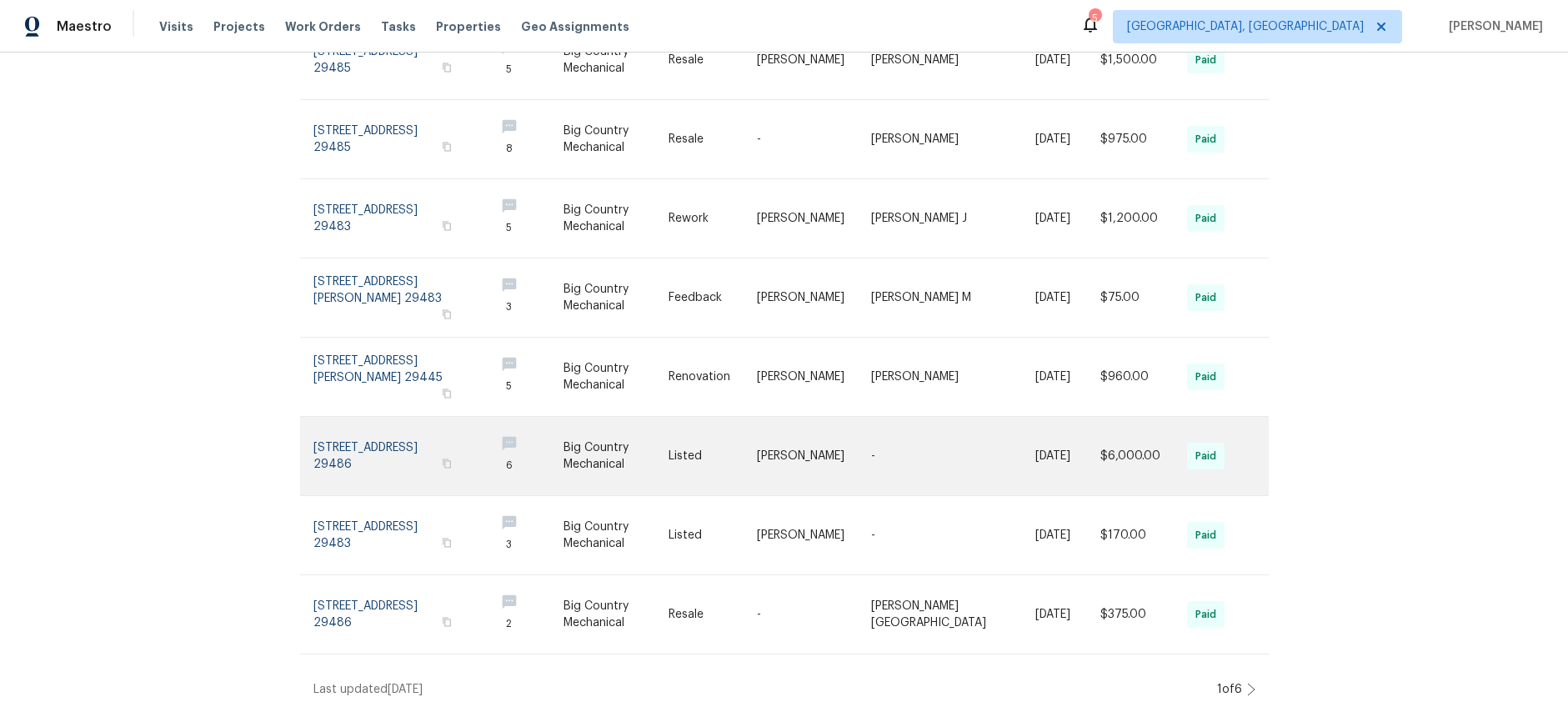
click at [562, 439] on link at bounding box center [523, 455] width 83 height 78
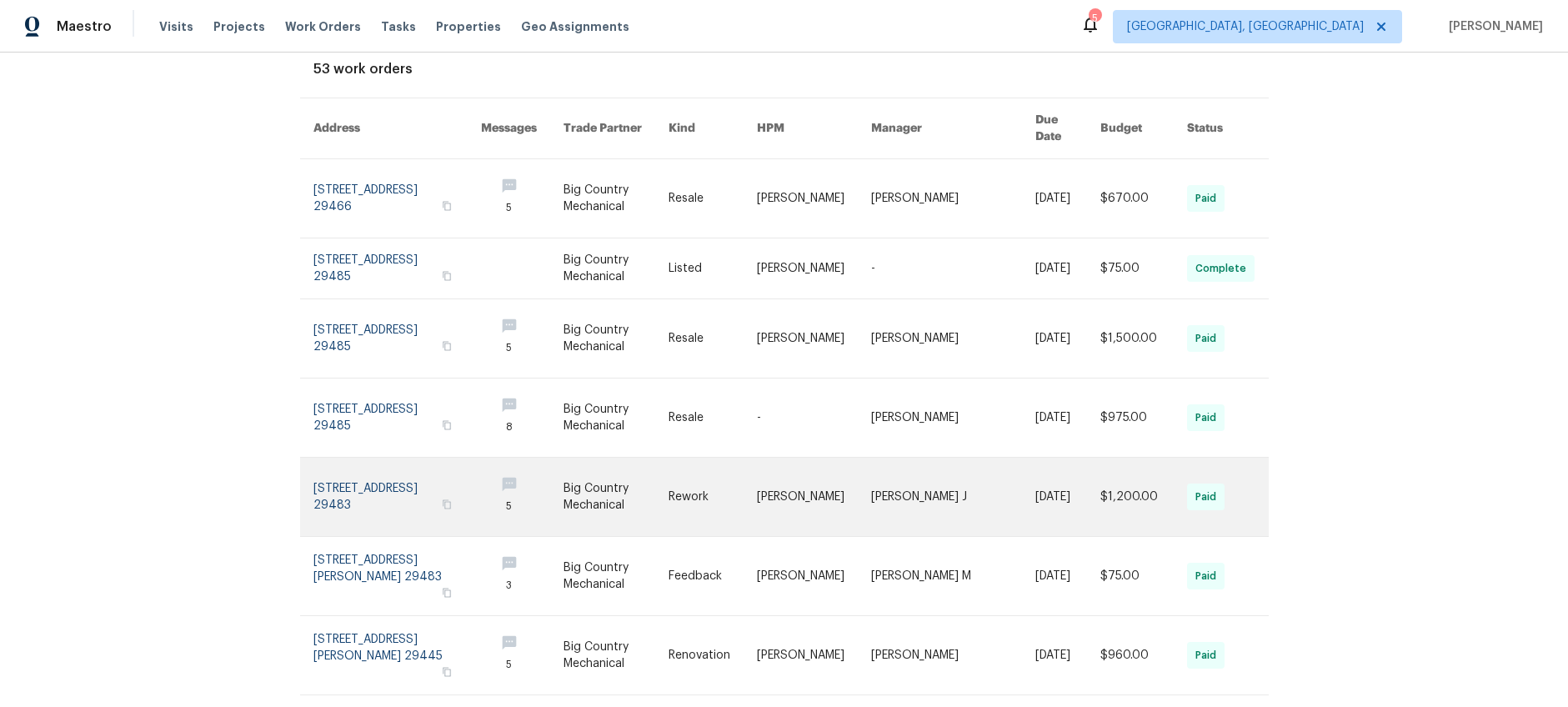
scroll to position [100, 0]
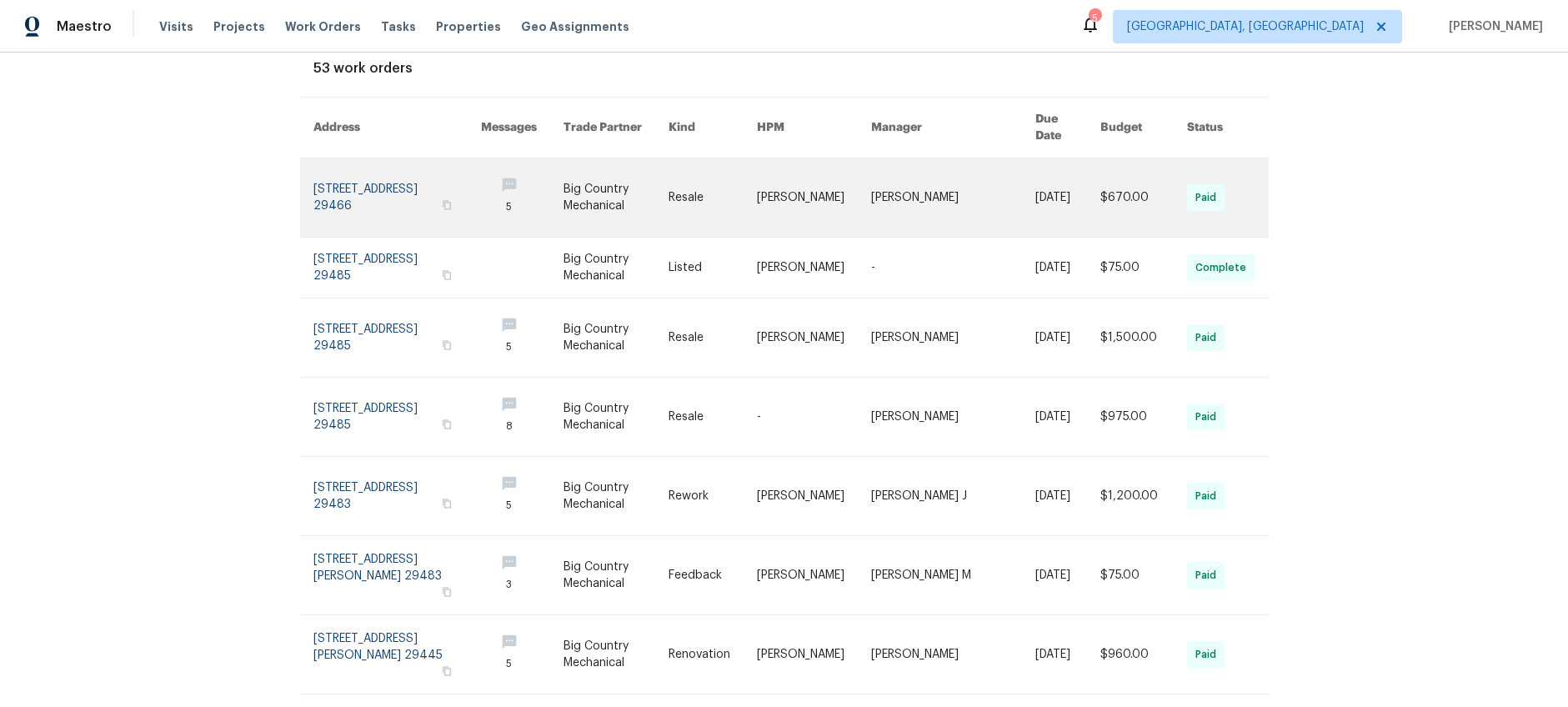
click at [651, 193] on link at bounding box center [616, 196] width 105 height 78
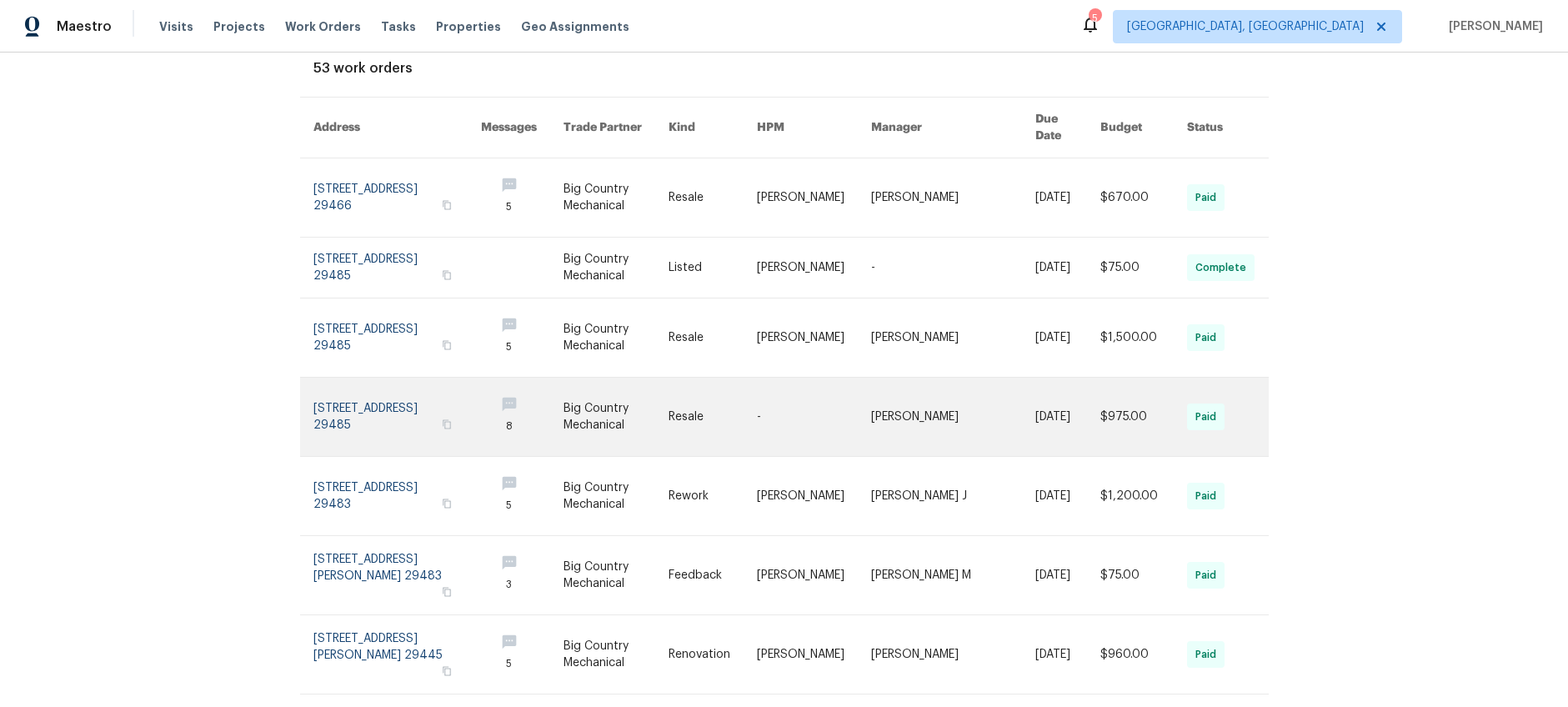
click at [659, 378] on link at bounding box center [616, 416] width 105 height 78
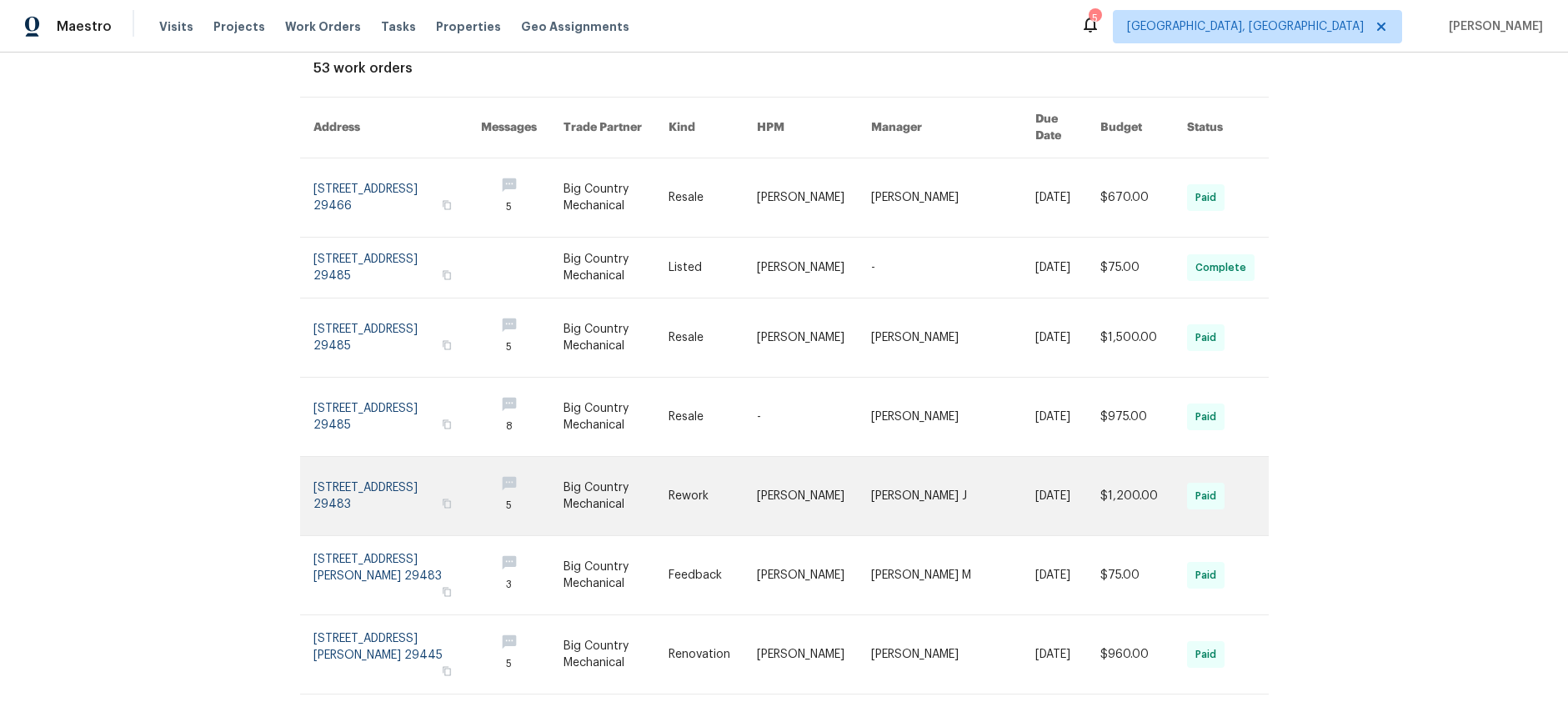
click at [666, 458] on link at bounding box center [616, 495] width 105 height 78
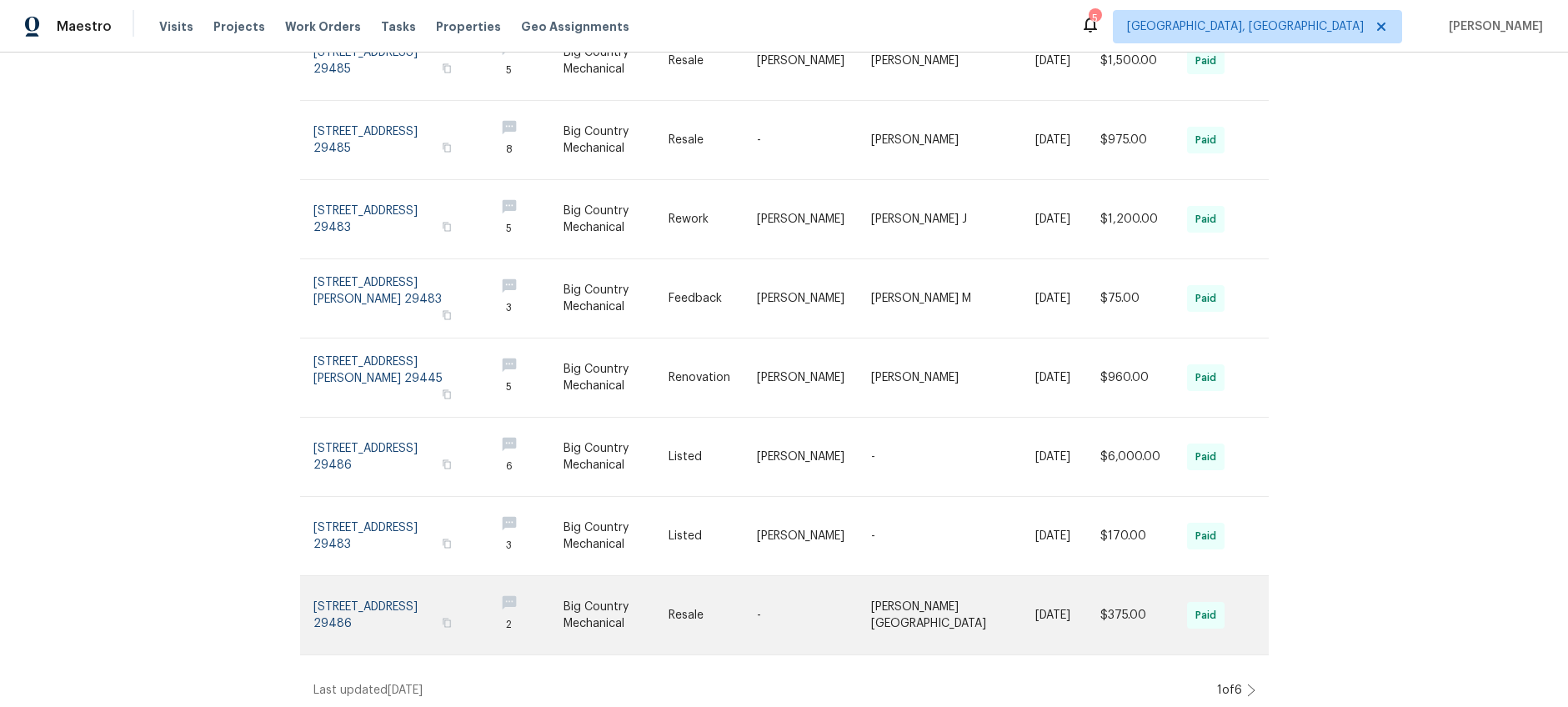
scroll to position [377, 0]
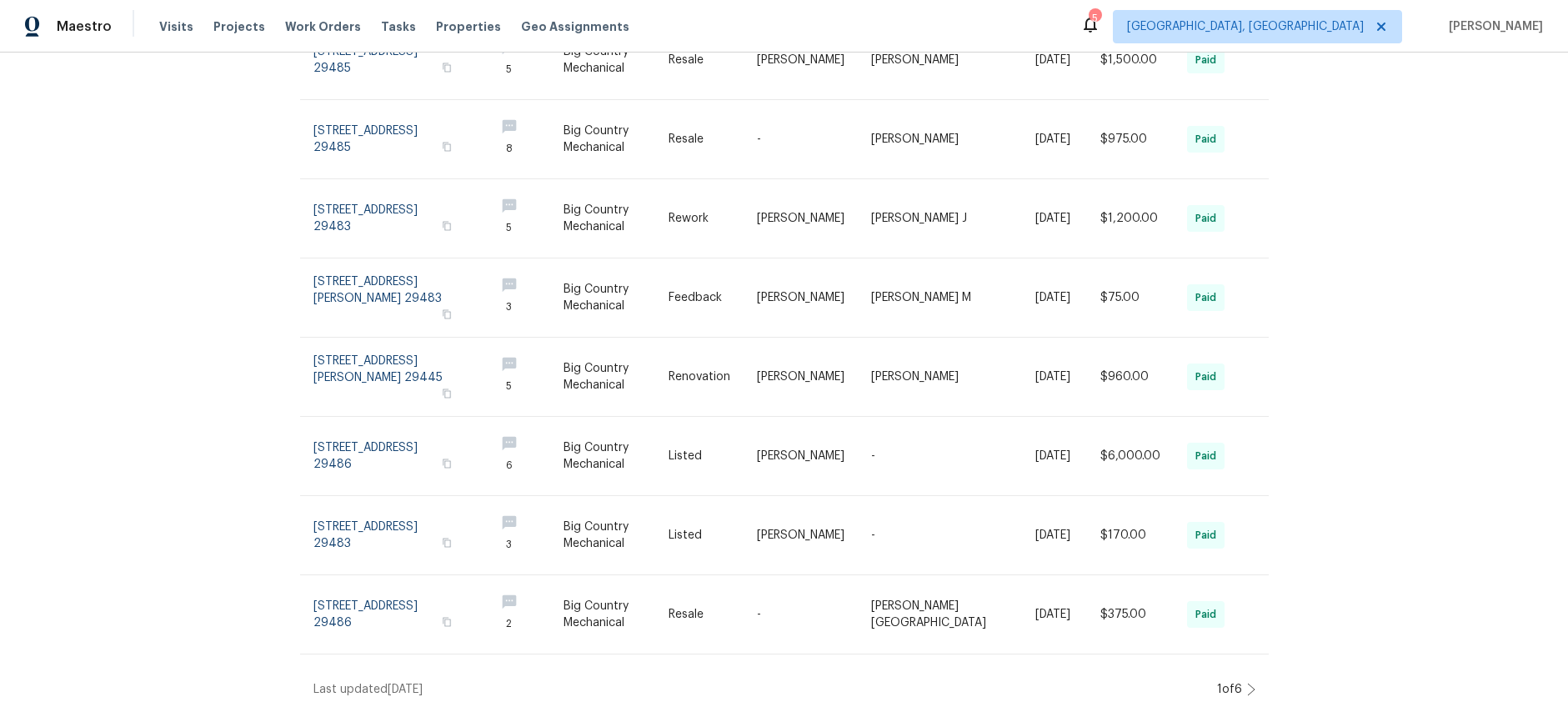
click at [1247, 683] on icon at bounding box center [1251, 689] width 8 height 13
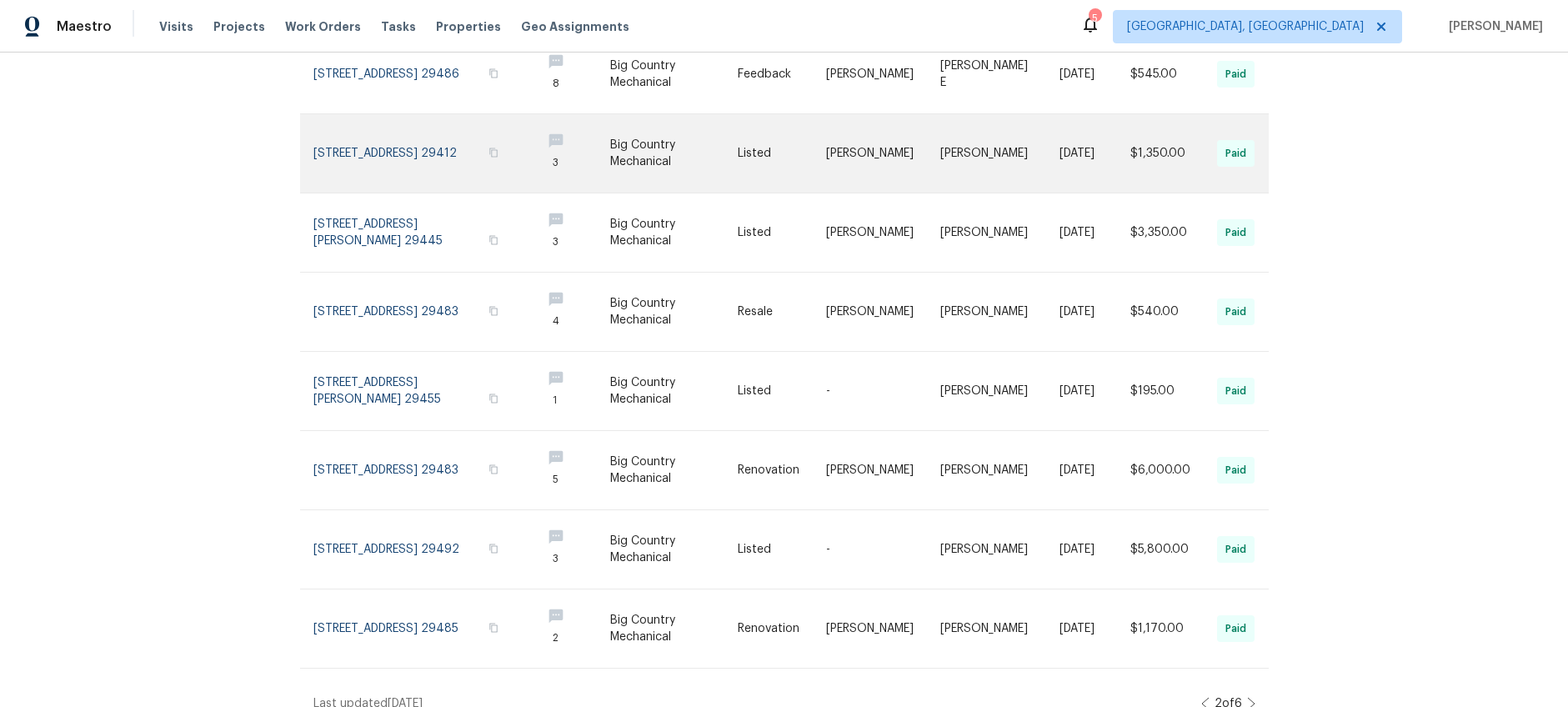
scroll to position [383, 0]
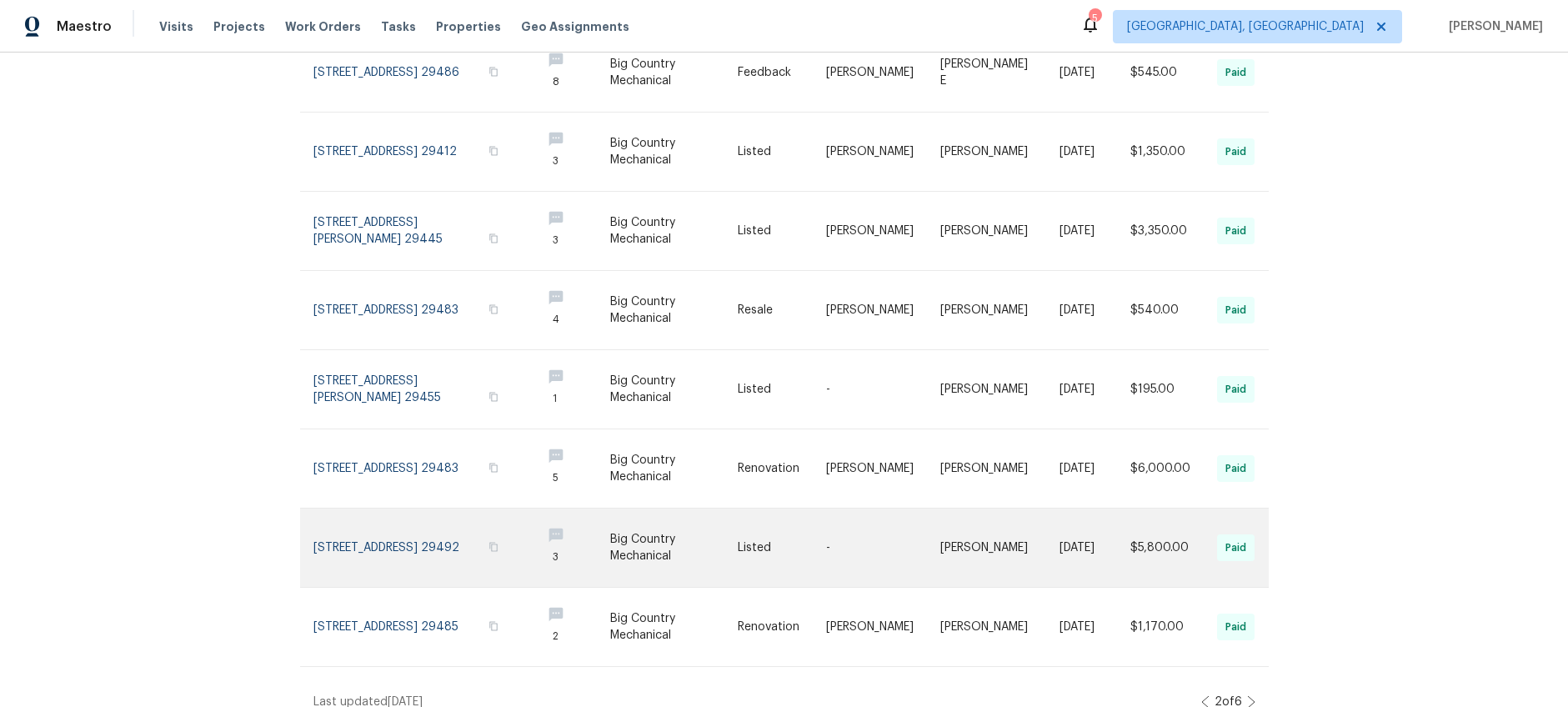
click at [1071, 538] on link at bounding box center [1094, 547] width 71 height 78
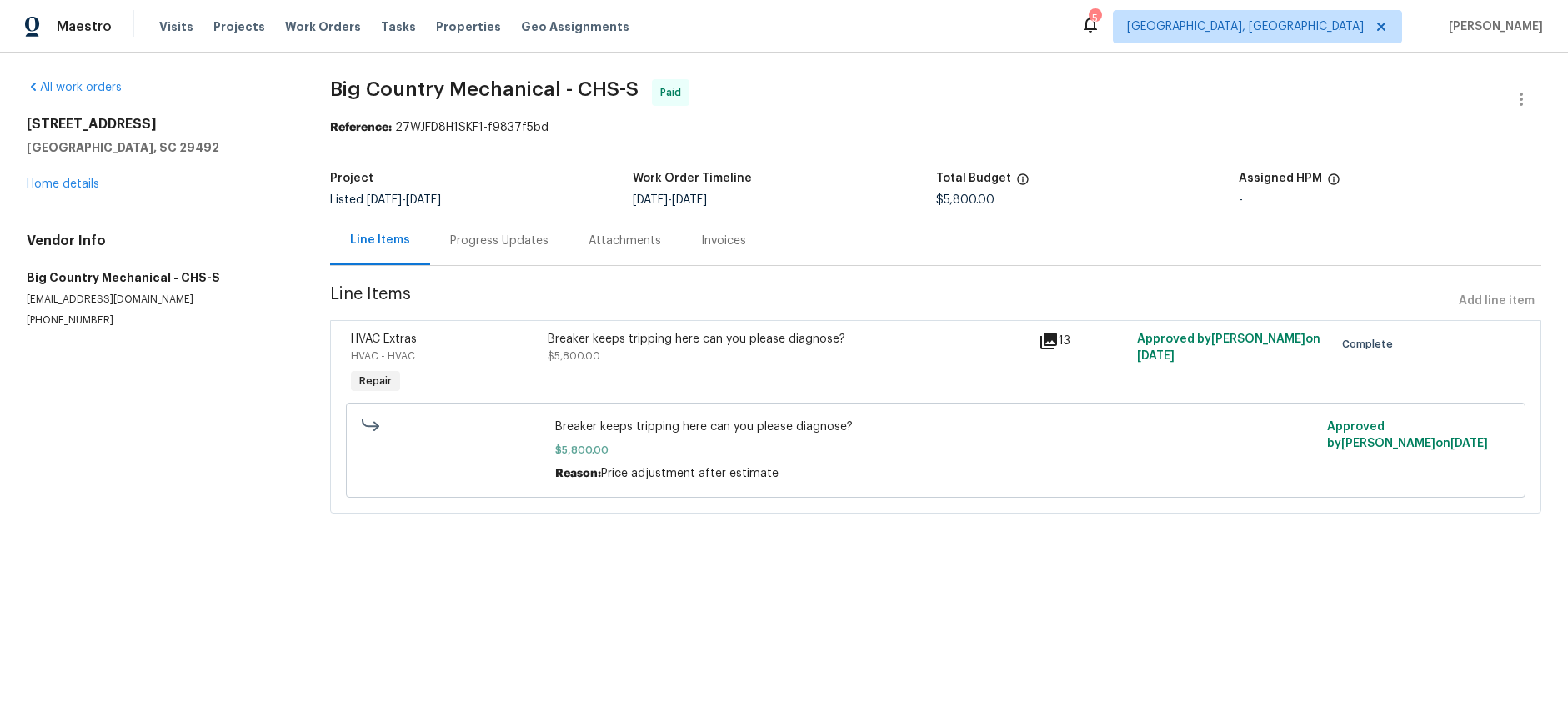
click at [494, 256] on div "Progress Updates" at bounding box center [499, 241] width 138 height 49
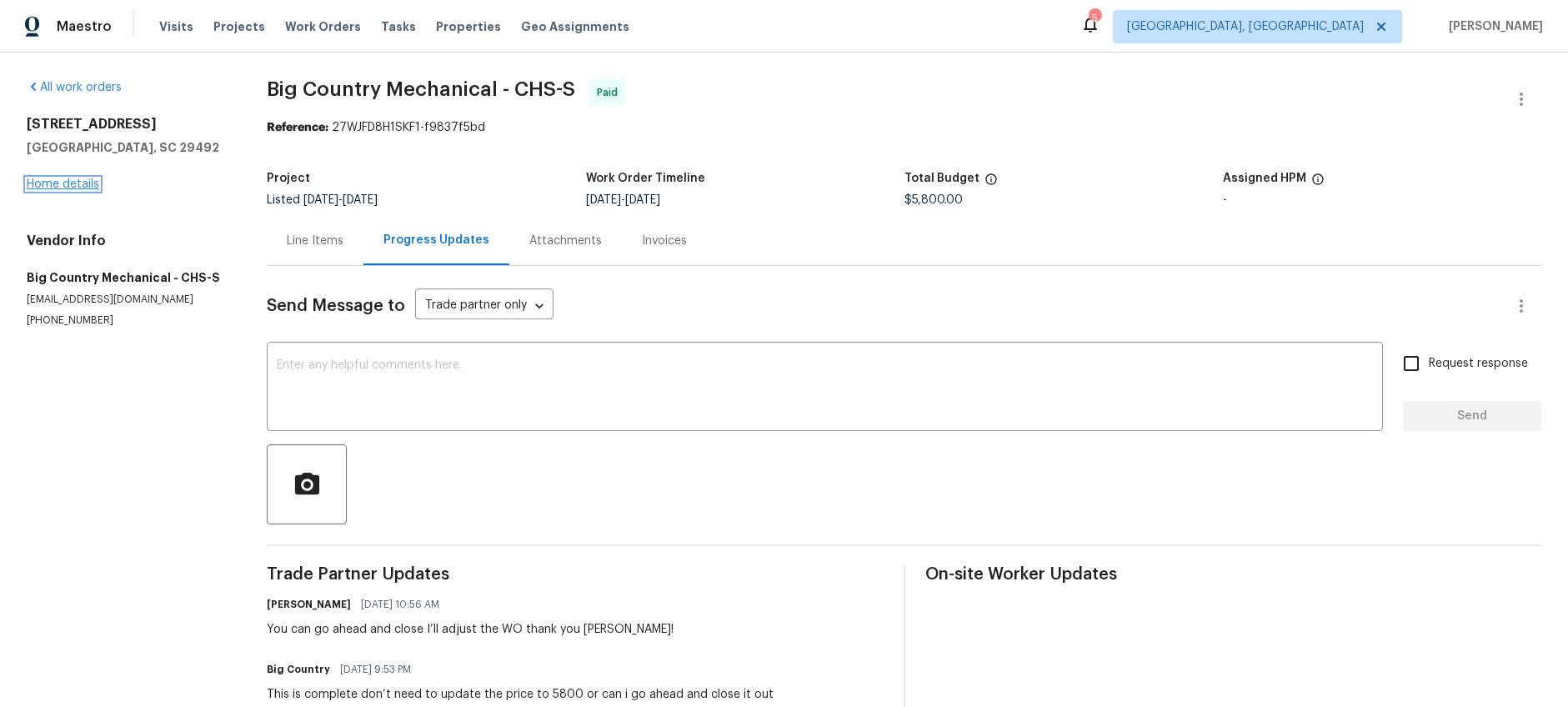
click at [71, 183] on link "Home details" at bounding box center [62, 184] width 72 height 11
